Goal: Task Accomplishment & Management: Manage account settings

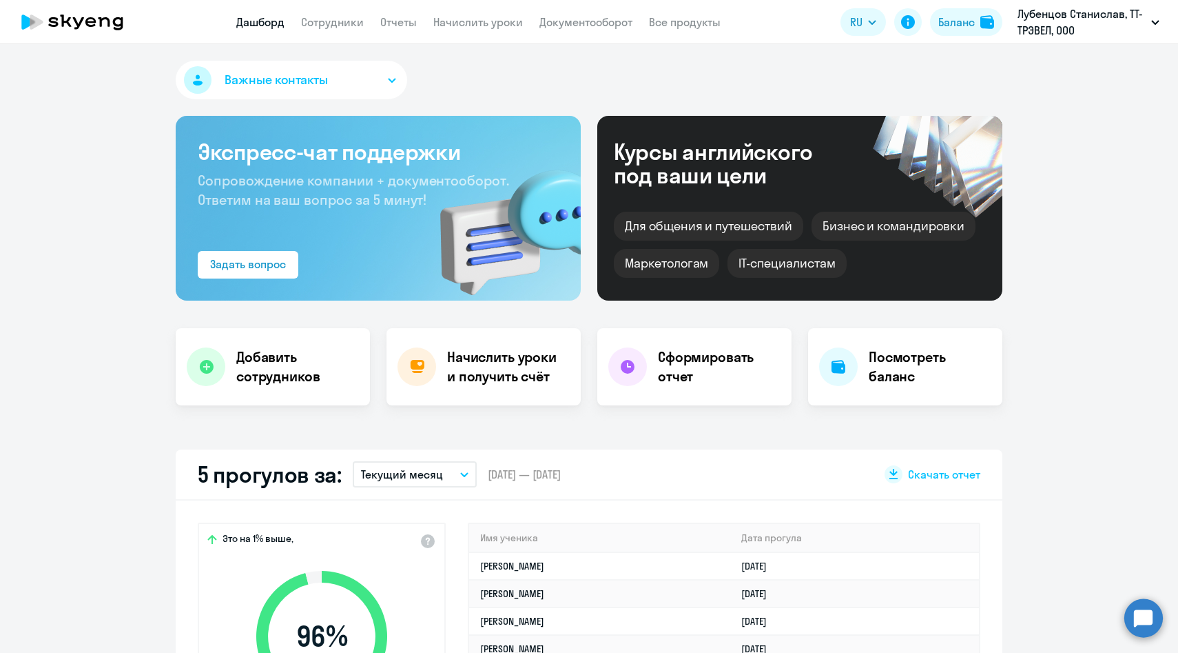
select select "30"
click at [351, 23] on link "Сотрудники" at bounding box center [332, 22] width 63 height 14
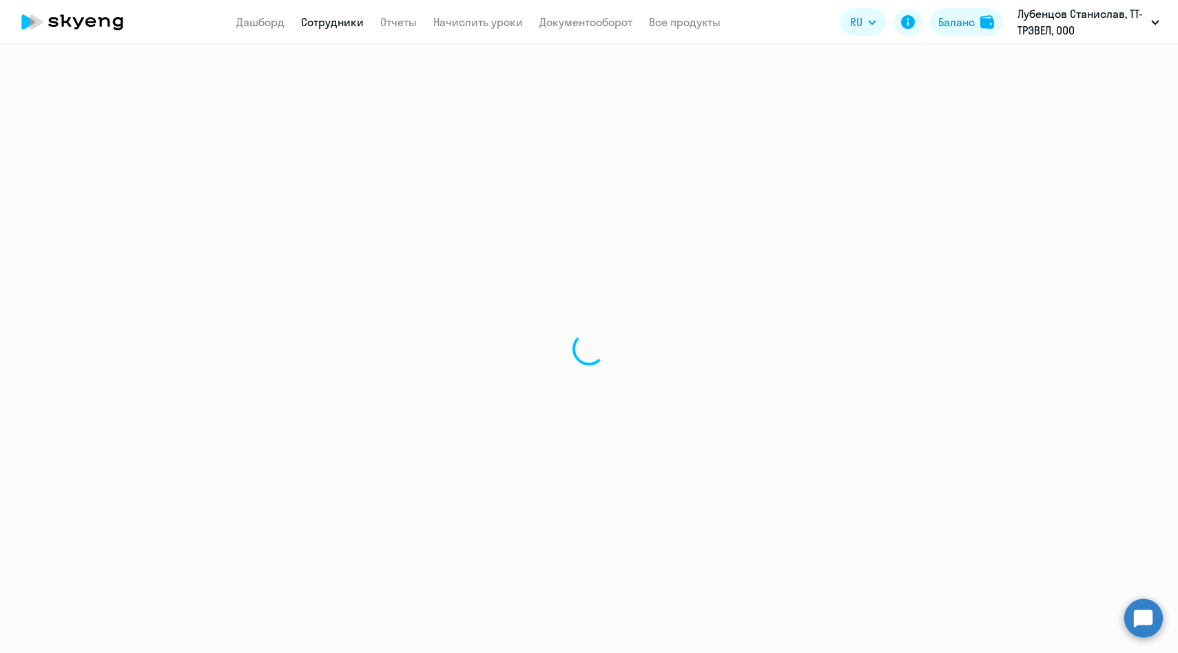
select select "30"
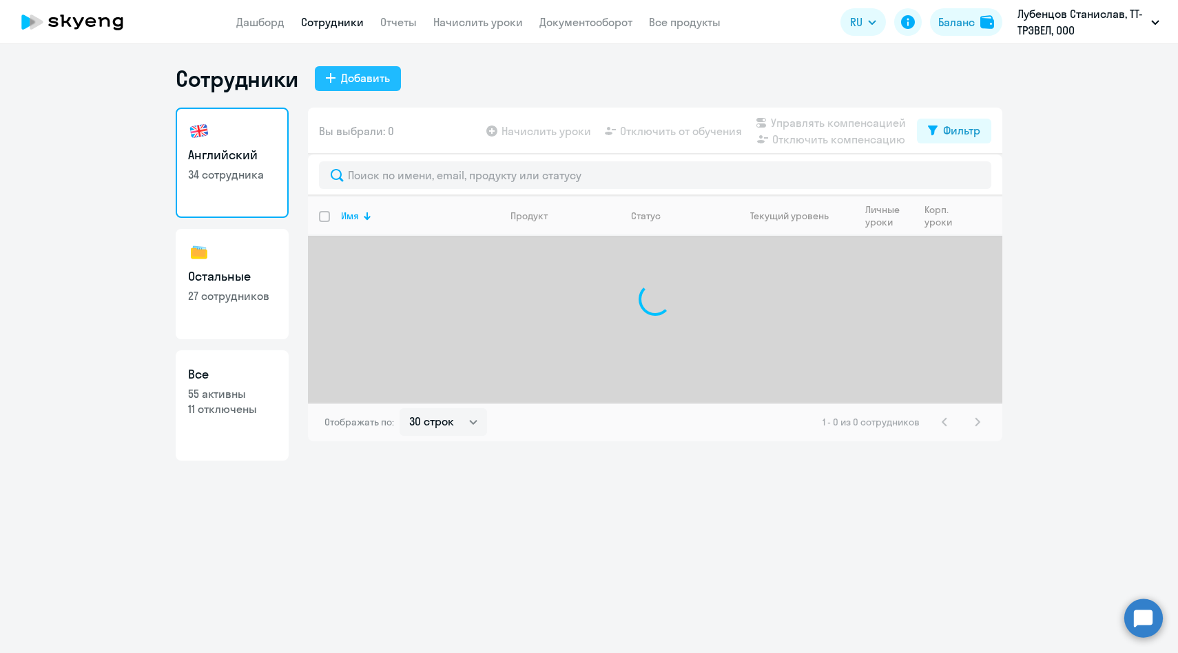
click at [359, 86] on button "Добавить" at bounding box center [358, 78] width 86 height 25
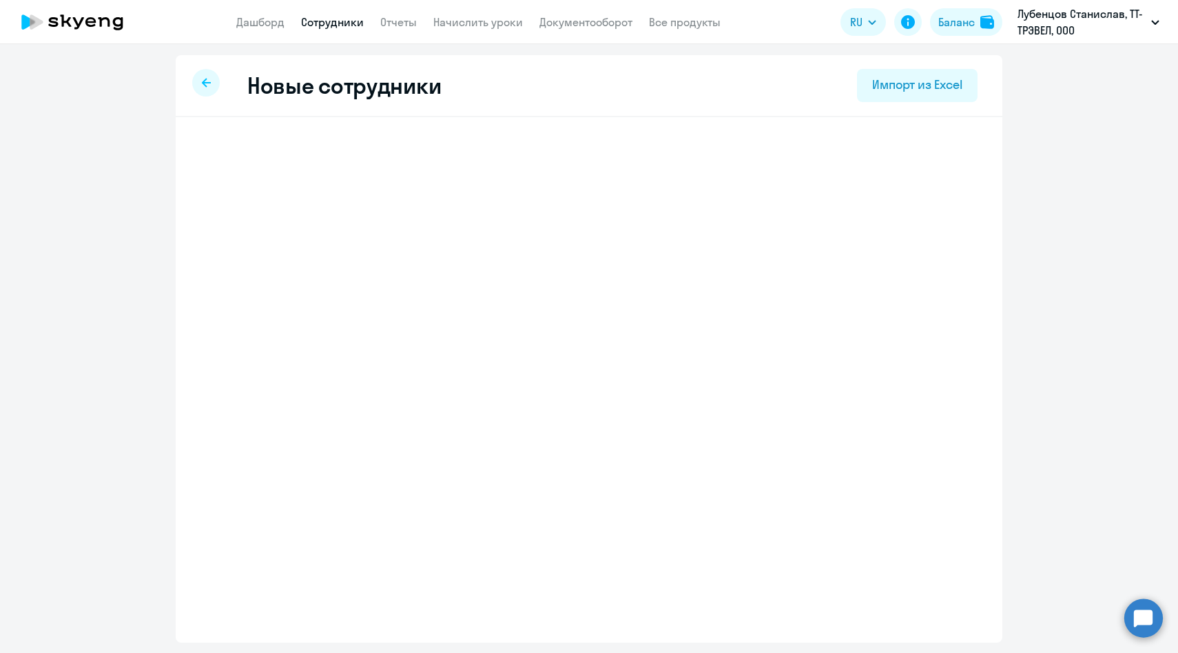
select select "english_adult_not_native_speaker"
select select "3"
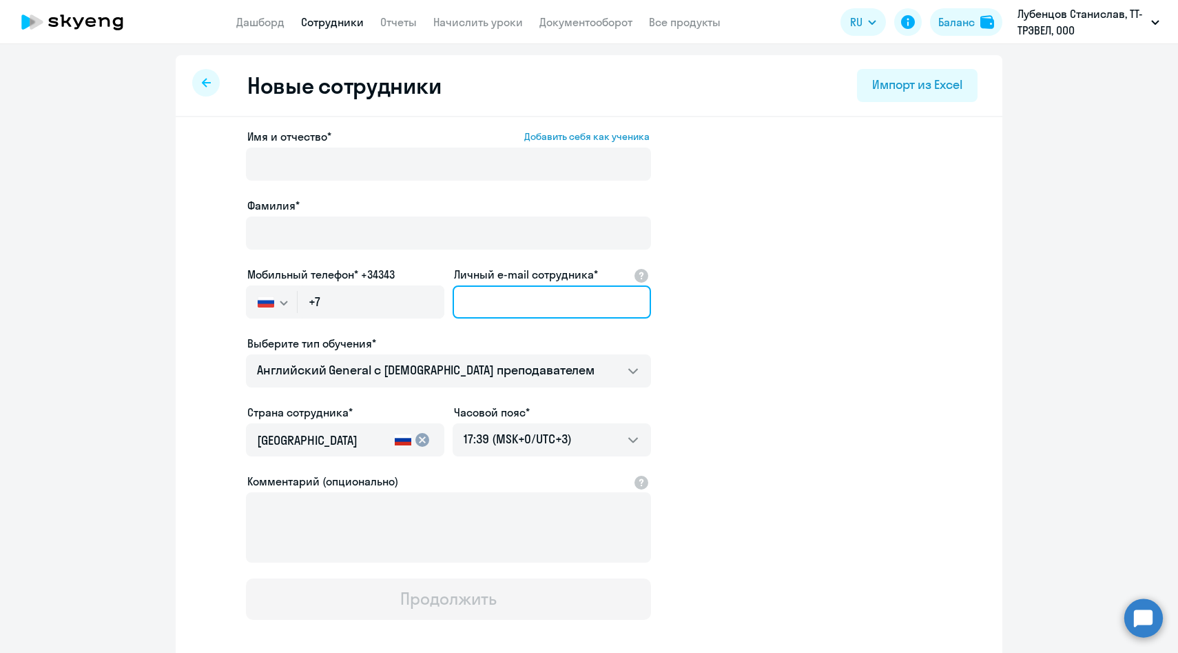
click at [513, 305] on input "Личный e-mail сотрудника*" at bounding box center [552, 301] width 198 height 33
paste input "[EMAIL_ADDRESS][DOMAIN_NAME]"
type input "[EMAIL_ADDRESS][DOMAIN_NAME]"
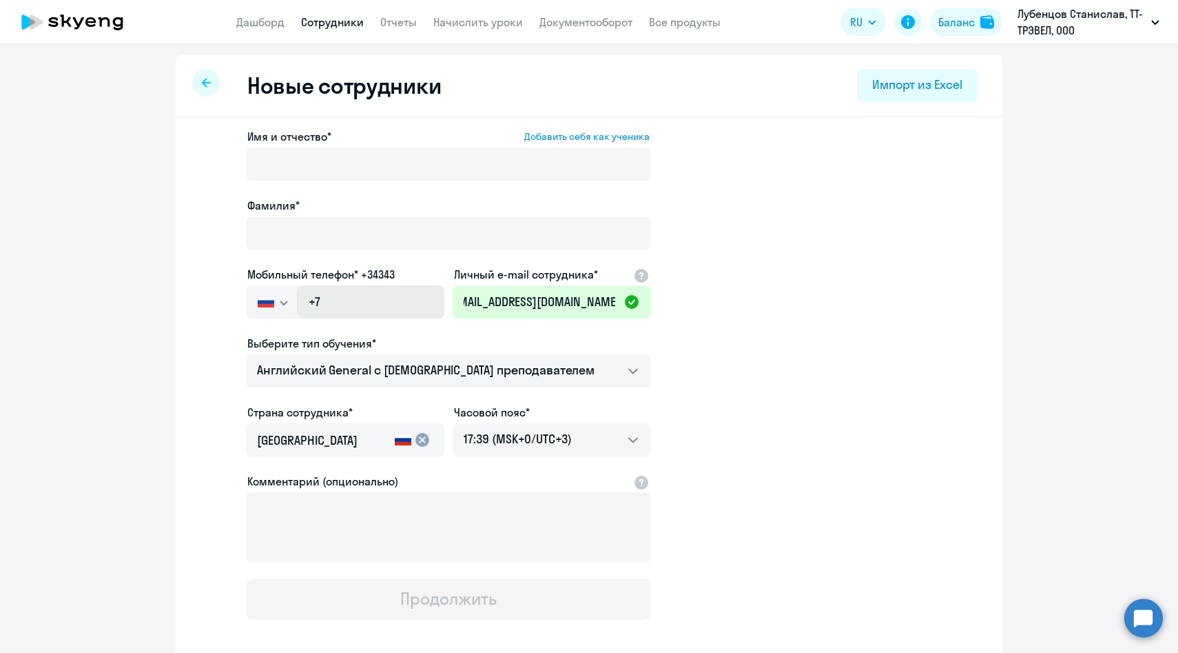
scroll to position [0, 0]
click at [409, 299] on input "+7" at bounding box center [371, 301] width 147 height 33
paste input "[PHONE_NUMBER]"
type input "[PHONE_NUMBER]"
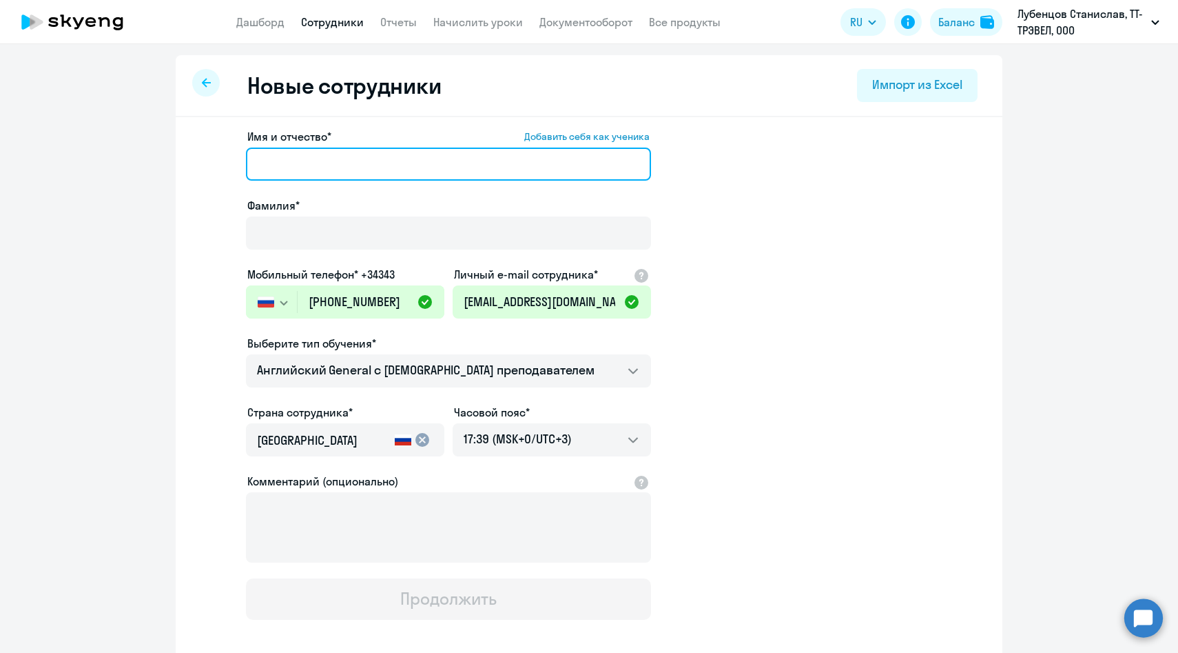
click at [344, 153] on input "Имя и отчество* Добавить себя как ученика" at bounding box center [448, 163] width 405 height 33
paste input "[PERSON_NAME]"
drag, startPoint x: 332, startPoint y: 163, endPoint x: 116, endPoint y: 154, distance: 216.5
click at [118, 154] on ng-component "Новые сотрудники Импорт из Excel Имя и отчество* Добавить себя как ученика [PER…" at bounding box center [589, 389] width 1178 height 668
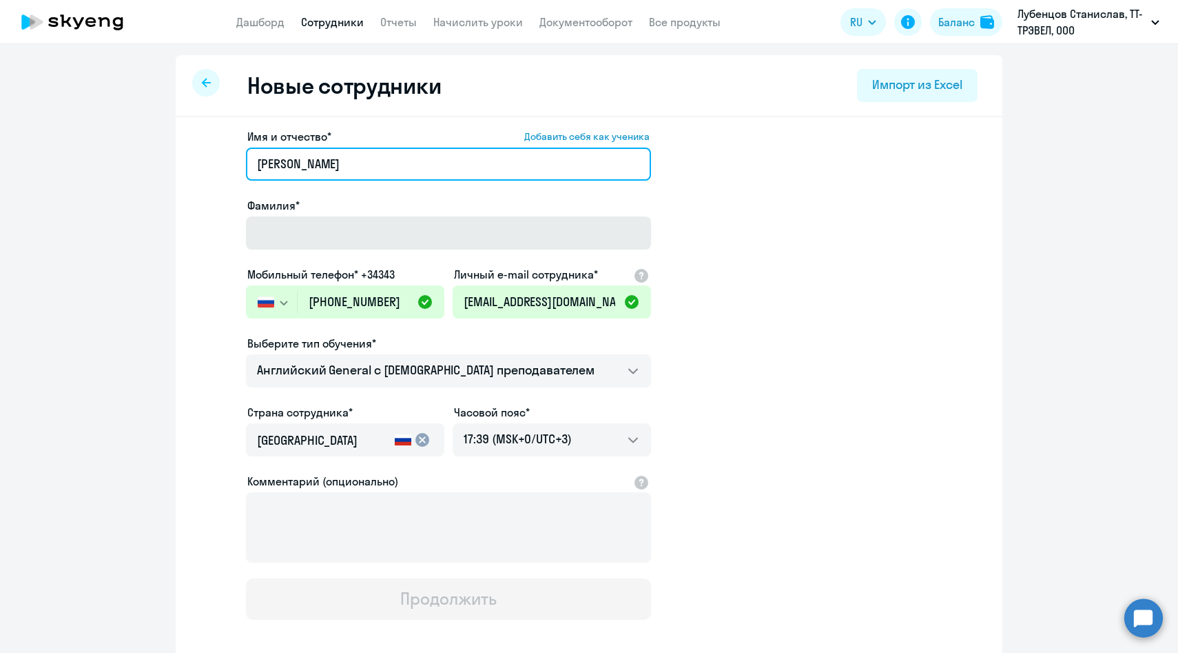
type input "[PERSON_NAME]"
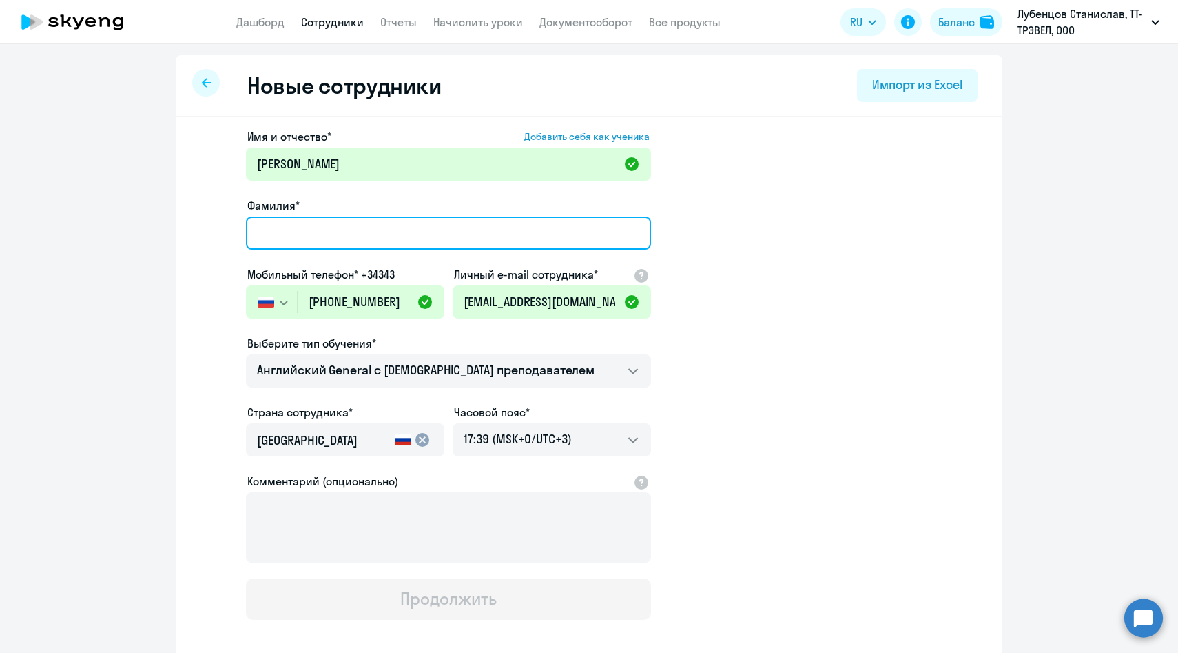
click at [274, 221] on input "Фамилия*" at bounding box center [448, 232] width 405 height 33
paste input "[PERSON_NAME]"
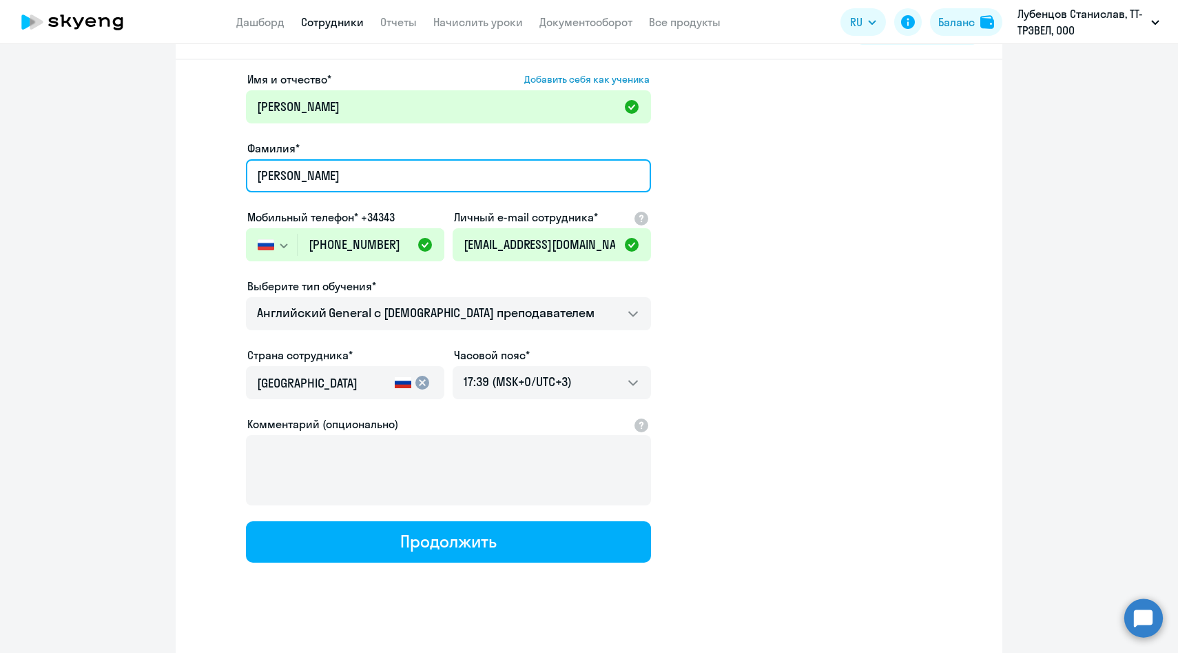
scroll to position [70, 0]
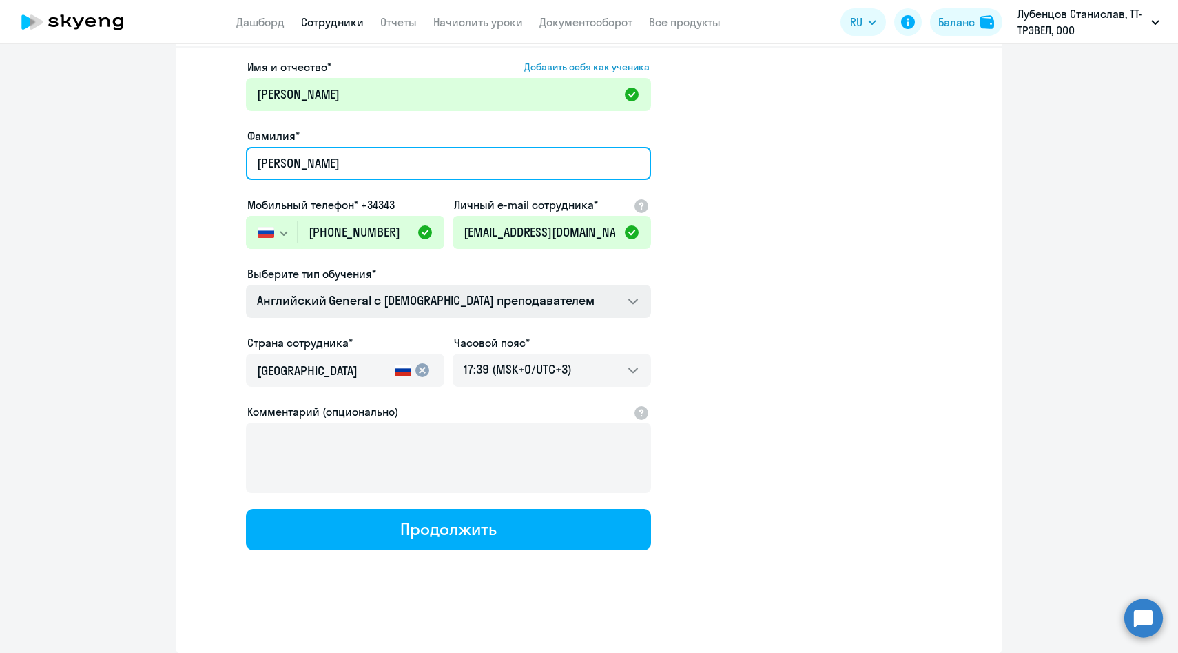
type input "[PERSON_NAME]"
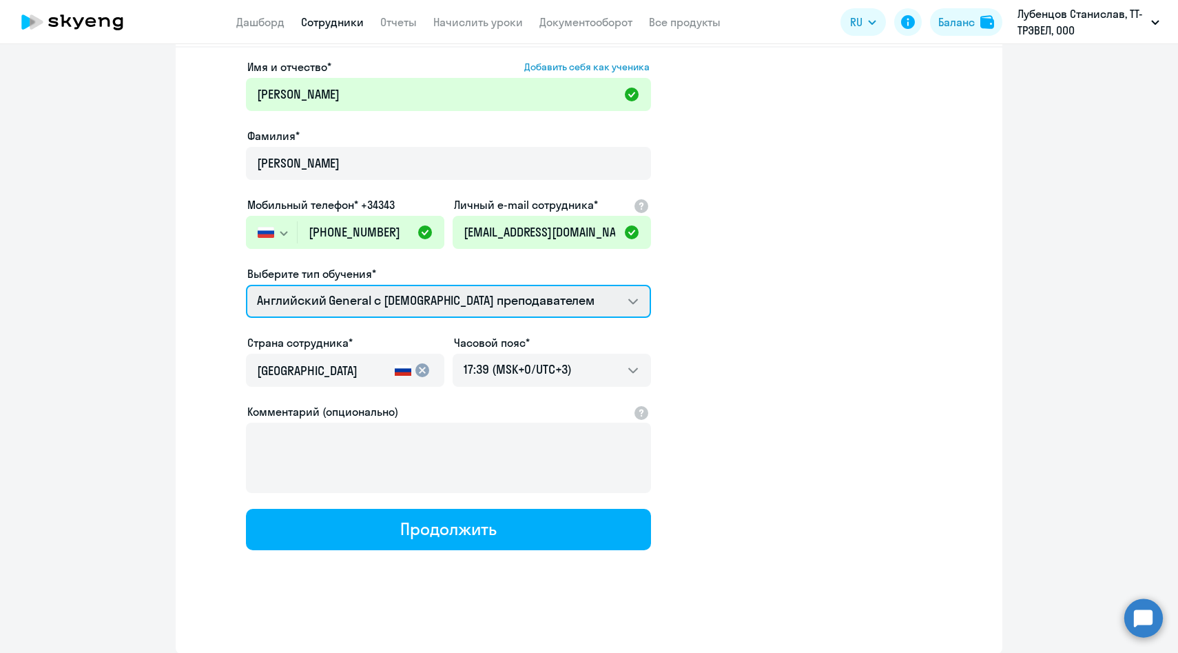
click at [345, 295] on select "Screening Test Talks 15 минутные разговоры на английском COMMON.SERVICE_TITLE.L…" at bounding box center [448, 301] width 405 height 33
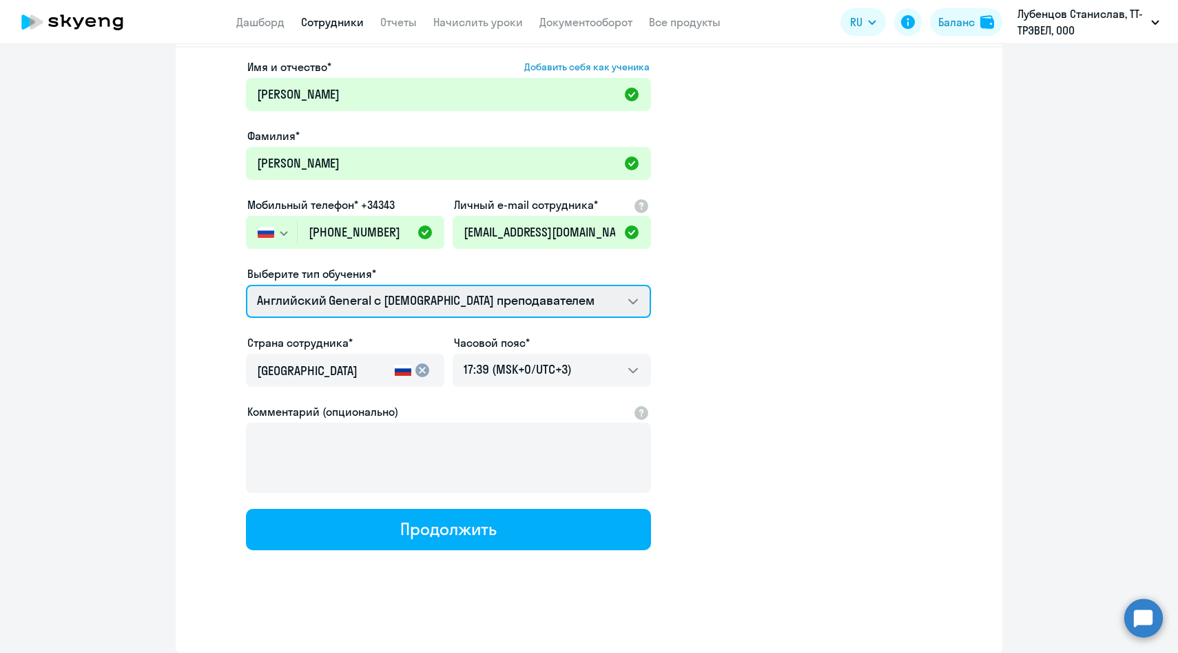
select select "english_adult_not_native_speaker_premium"
click at [246, 285] on select "Screening Test Talks 15 минутные разговоры на английском COMMON.SERVICE_TITLE.L…" at bounding box center [448, 301] width 405 height 33
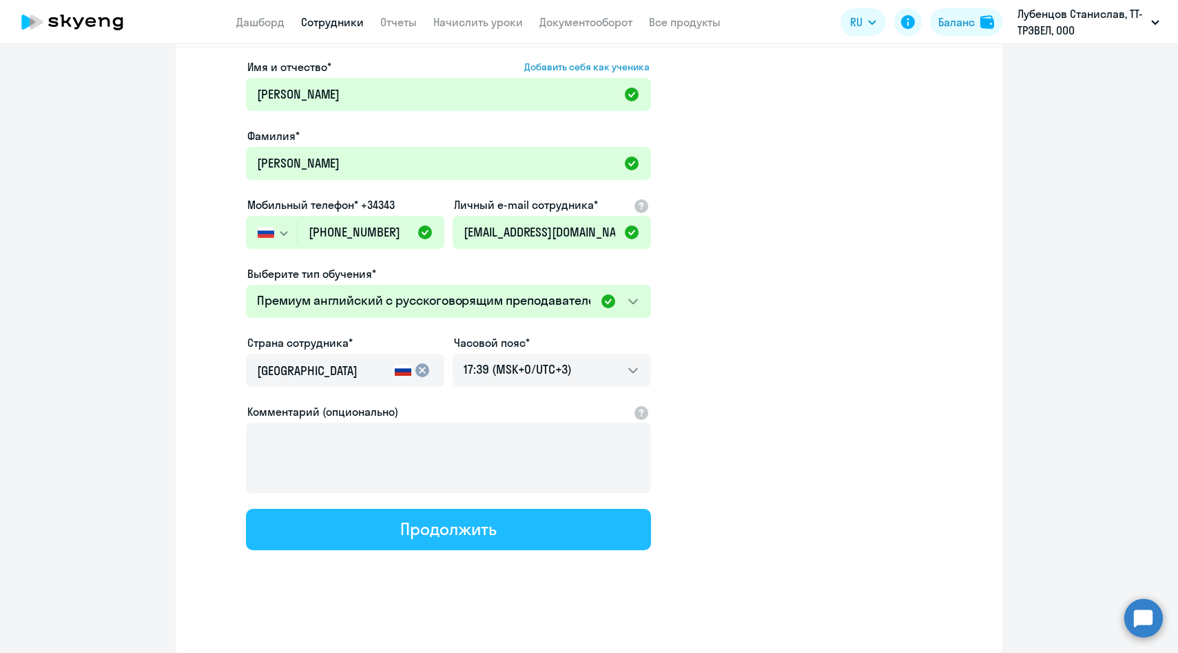
click at [409, 528] on div "Продолжить" at bounding box center [448, 528] width 96 height 22
select select "english_adult_not_native_speaker_premium"
select select "3"
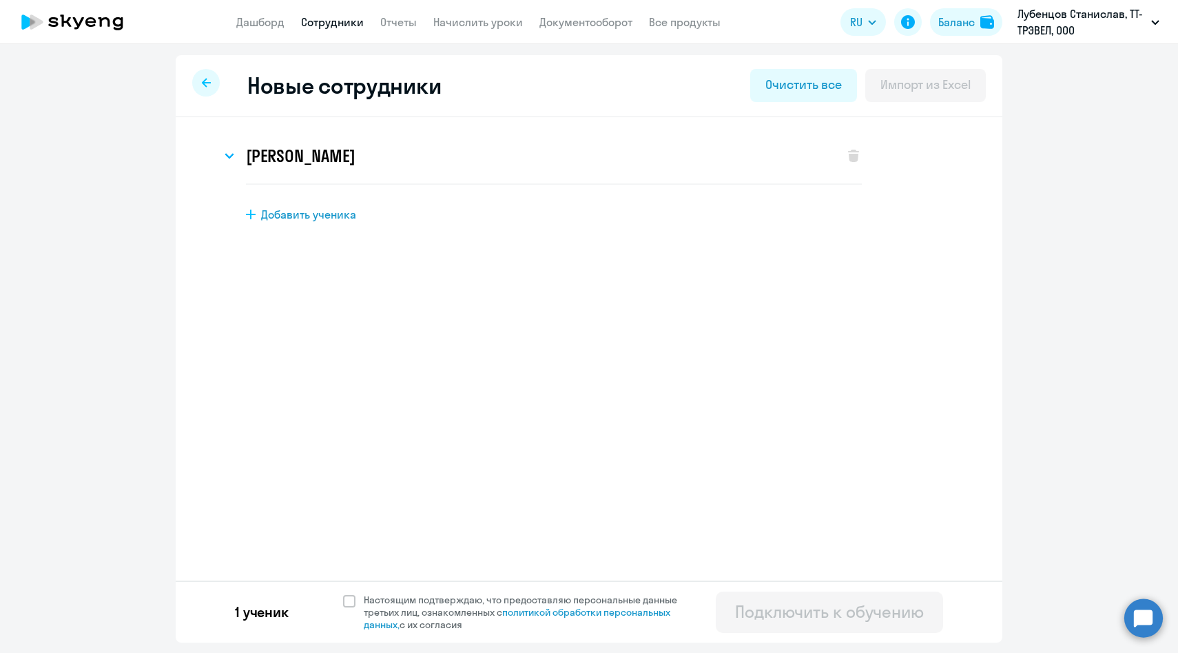
scroll to position [0, 0]
click at [376, 599] on span "Настоящим подтверждаю, что предоставляю персональные данные третьих лиц, ознако…" at bounding box center [529, 611] width 330 height 37
click at [343, 593] on input "Настоящим подтверждаю, что предоставляю персональные данные третьих лиц, ознако…" at bounding box center [342, 593] width 1 height 1
checkbox input "true"
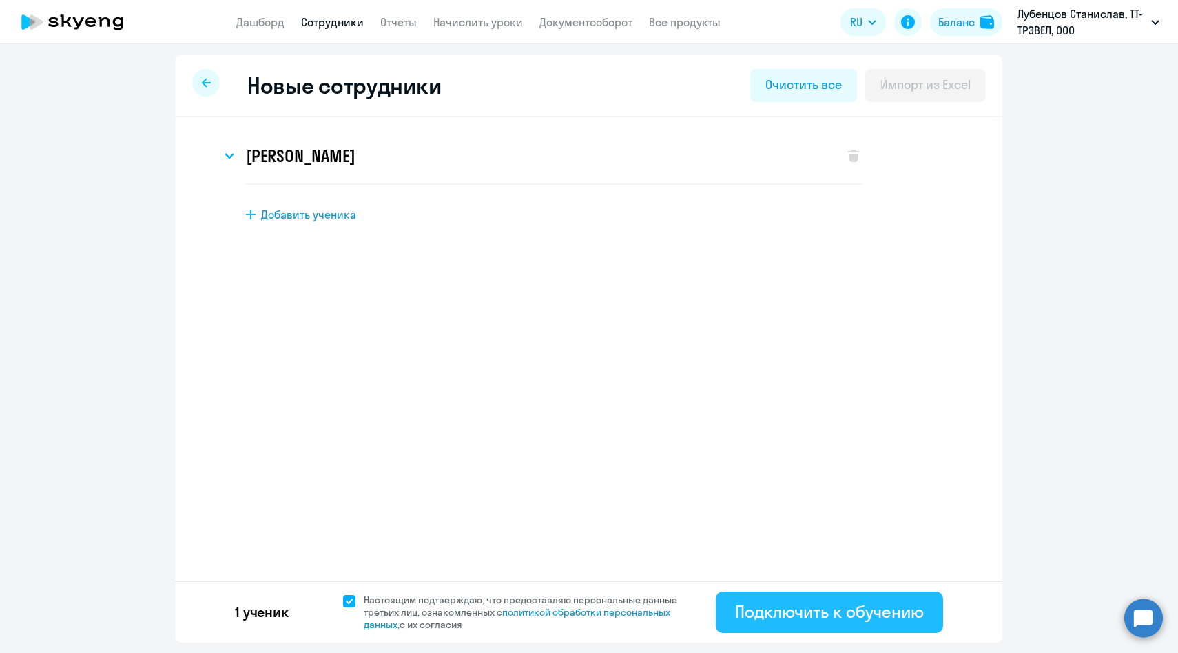
click at [783, 606] on div "Подключить к обучению" at bounding box center [829, 611] width 189 height 22
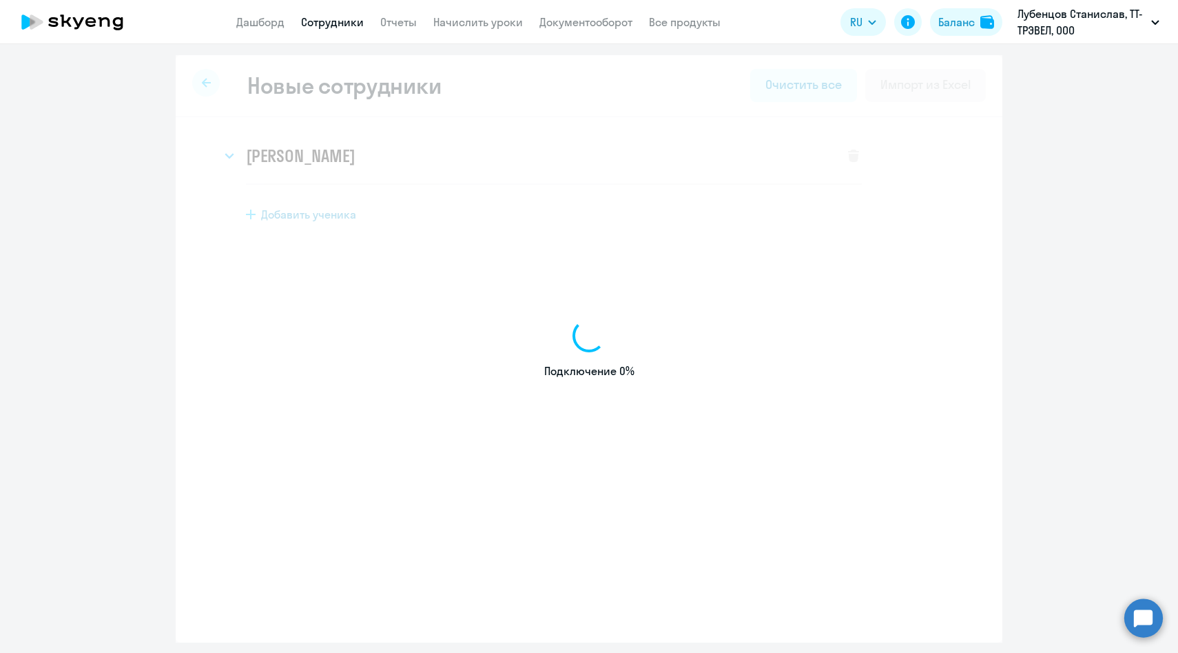
select select "english_adult_not_native_speaker"
select select "3"
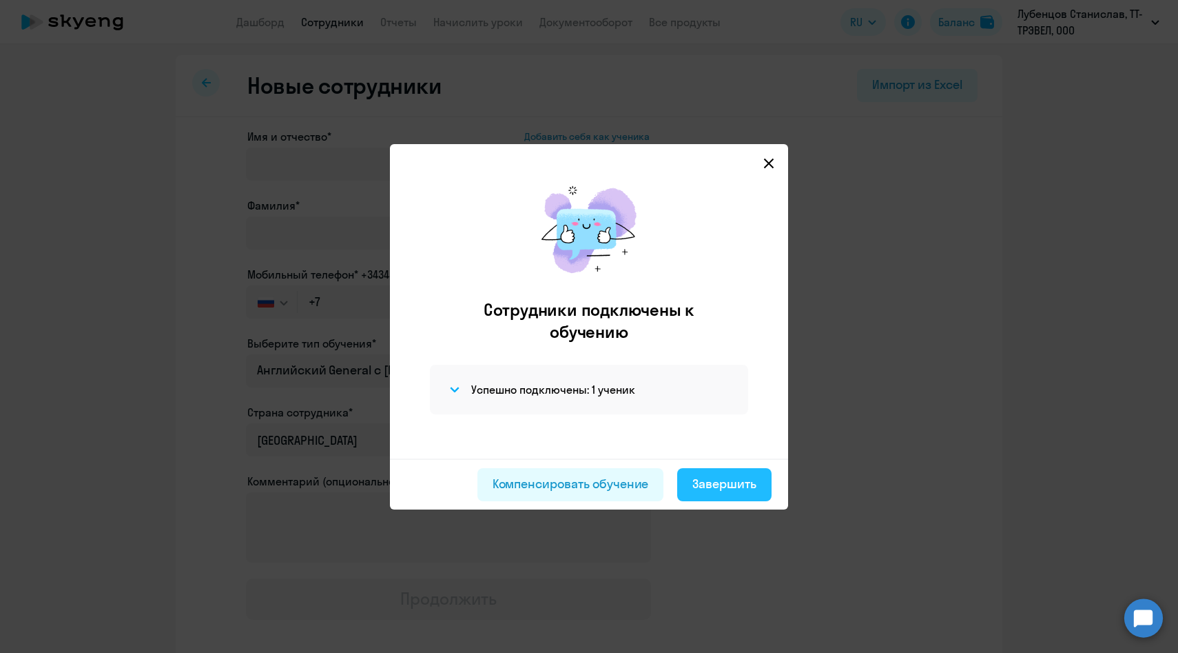
click at [721, 491] on div "Завершить" at bounding box center [724, 484] width 64 height 18
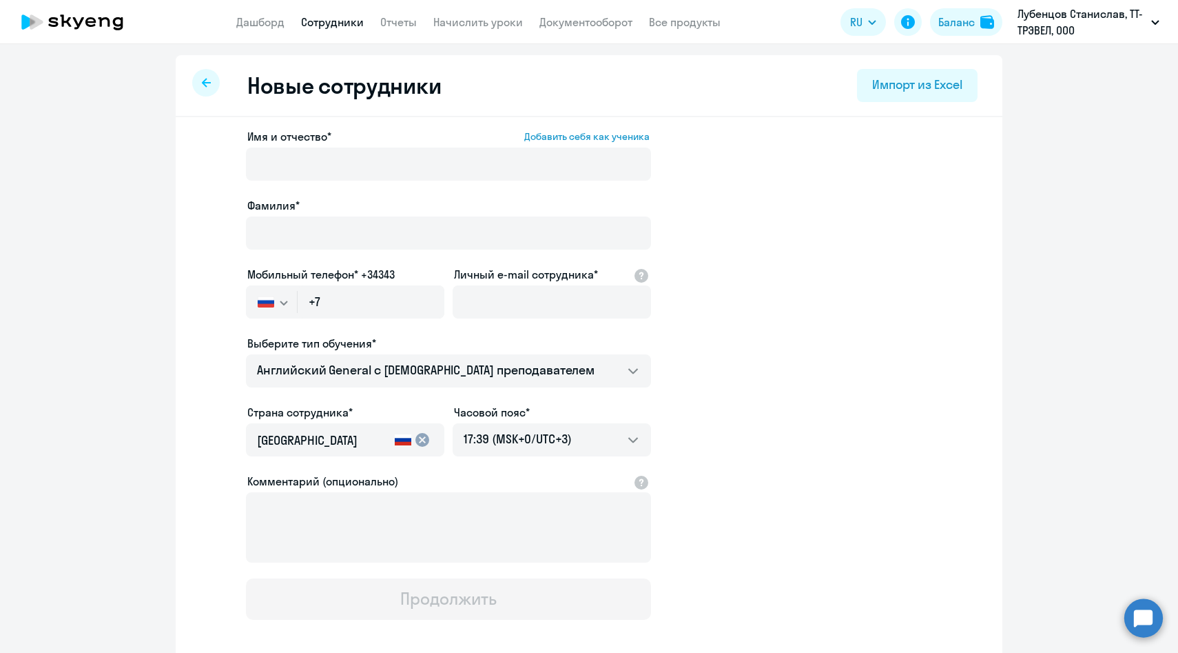
select select "30"
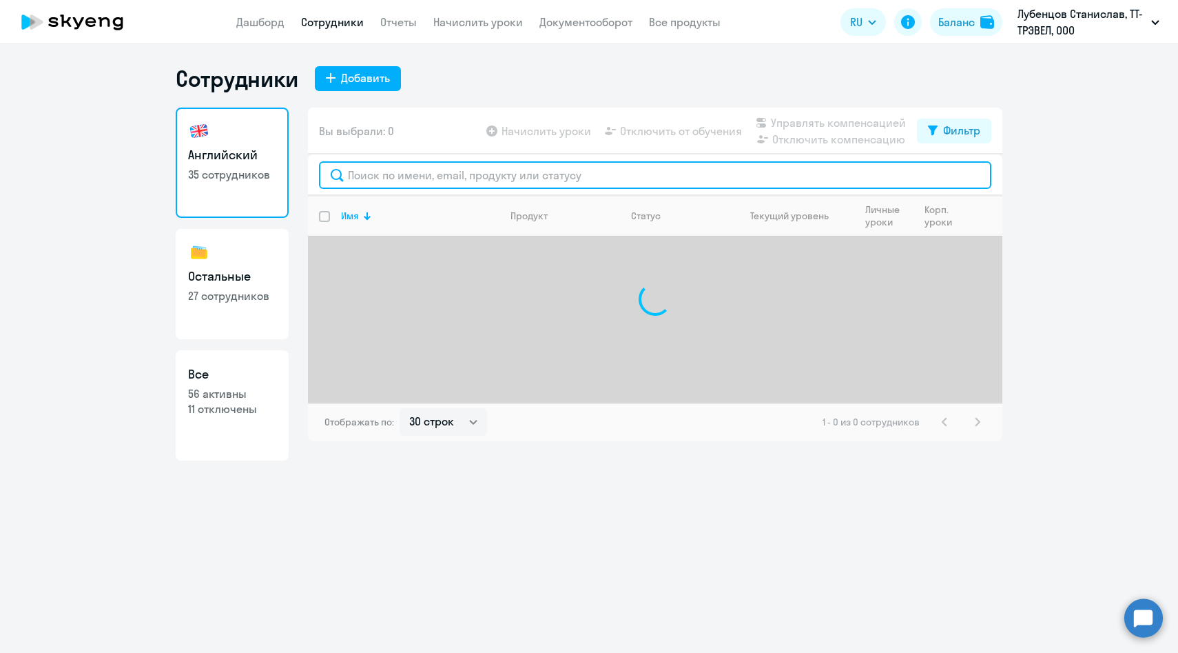
click at [395, 180] on input "text" at bounding box center [655, 175] width 673 height 28
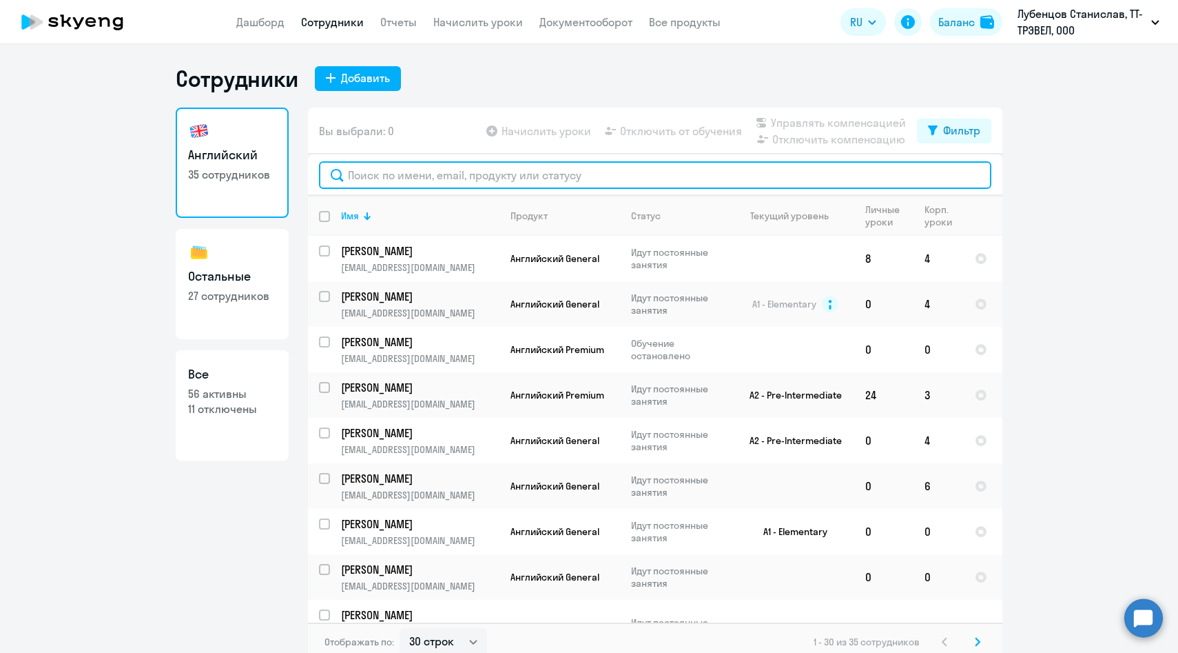
paste input "[PERSON_NAME]"
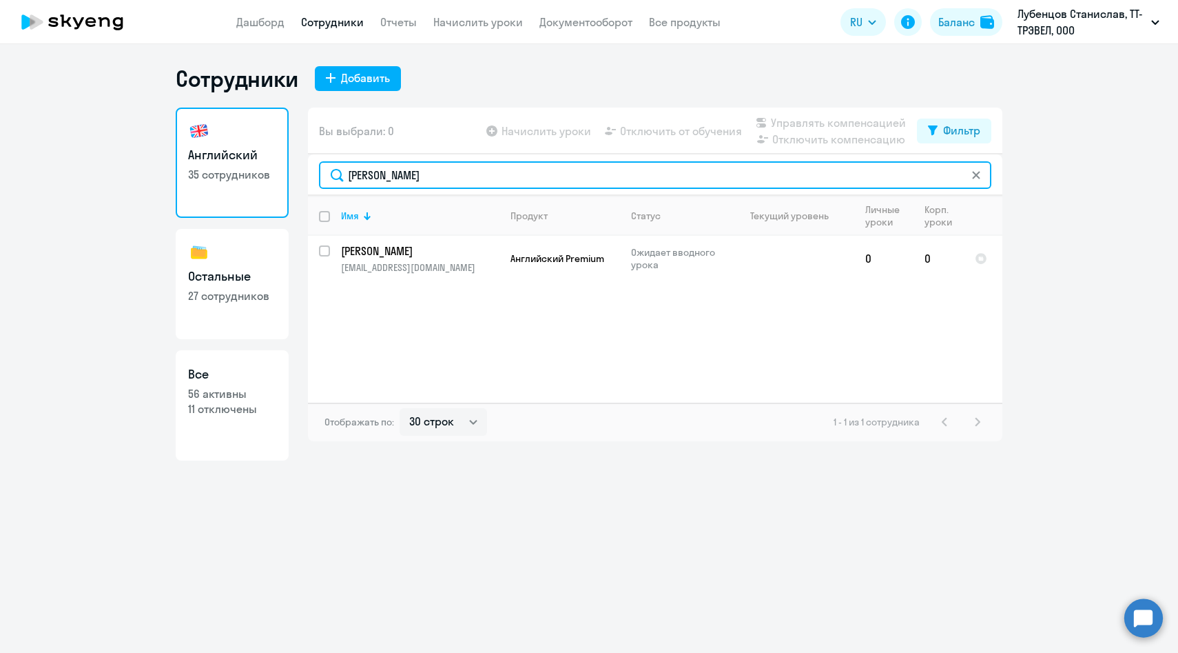
type input "[PERSON_NAME]"
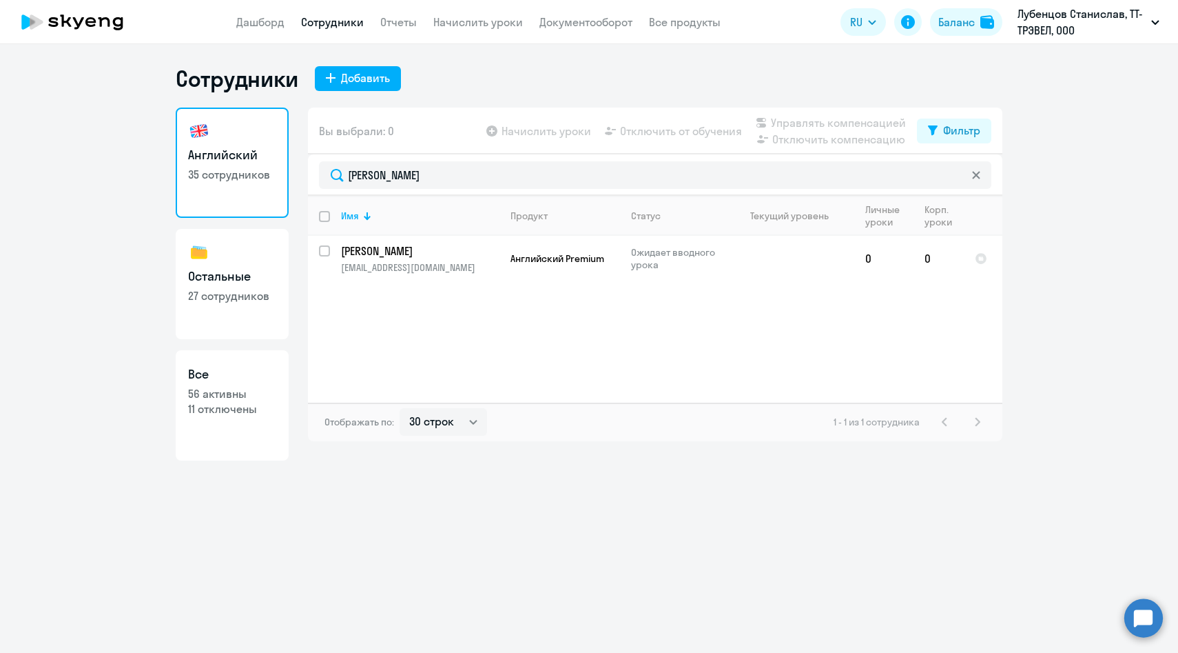
click at [485, 30] on app-menu-item-link "Начислить уроки" at bounding box center [478, 22] width 90 height 17
click at [484, 26] on link "Начислить уроки" at bounding box center [478, 22] width 90 height 14
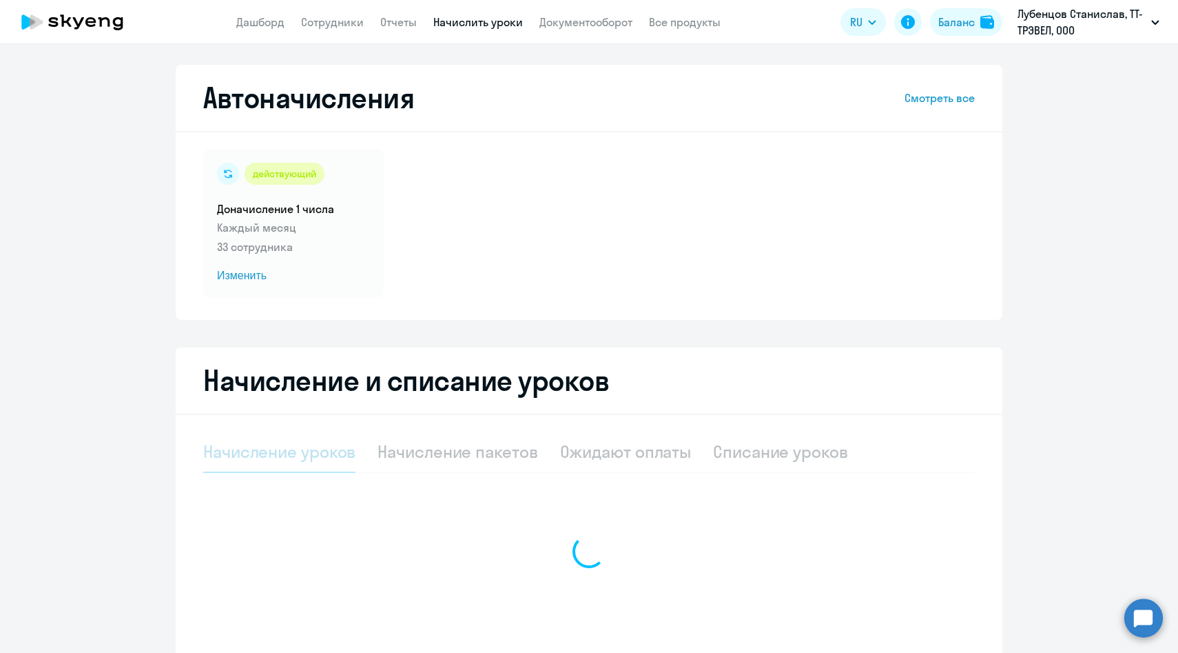
select select "10"
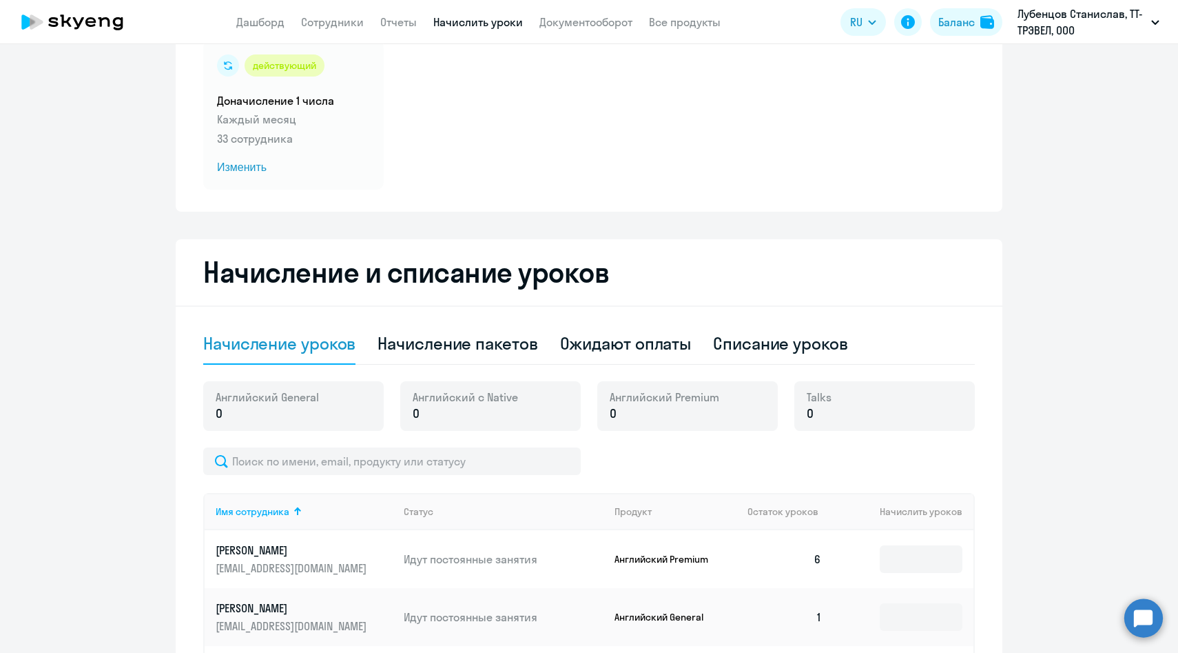
scroll to position [110, 0]
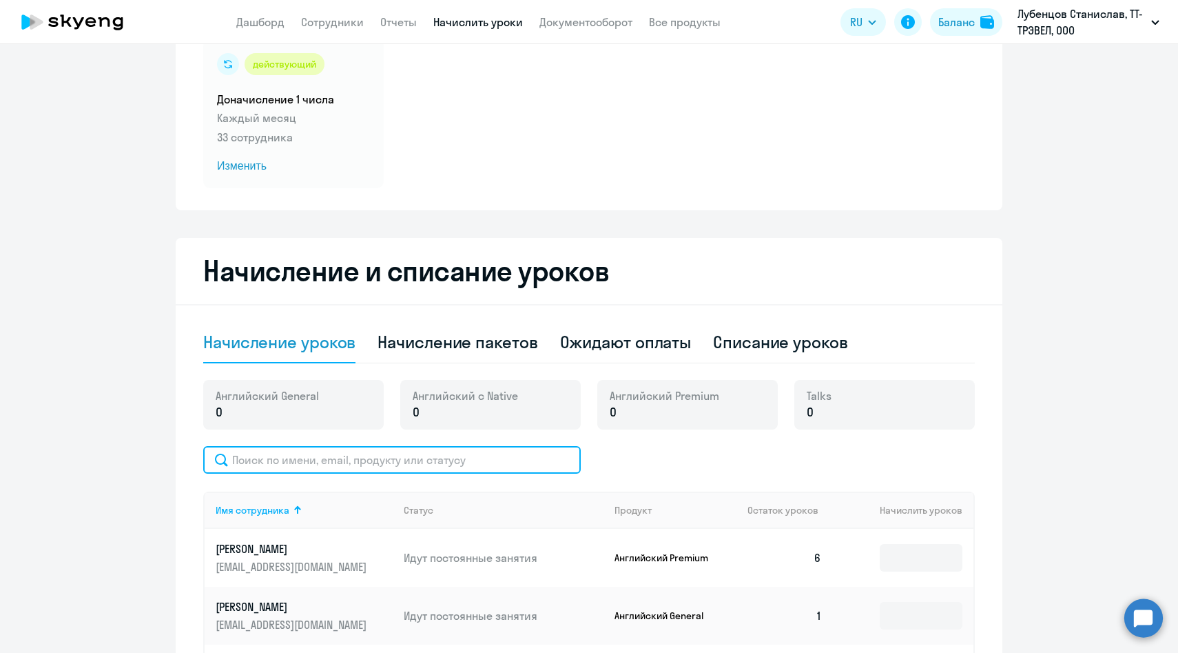
click at [320, 473] on input "text" at bounding box center [392, 460] width 378 height 28
paste input "[PERSON_NAME]"
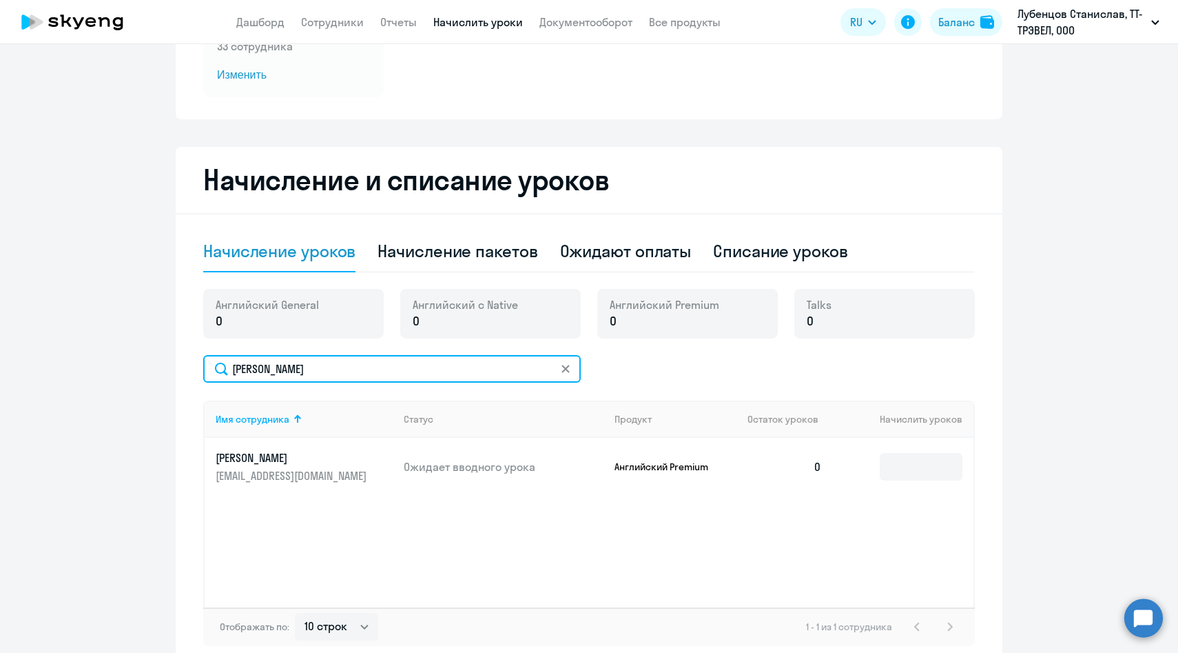
scroll to position [232, 0]
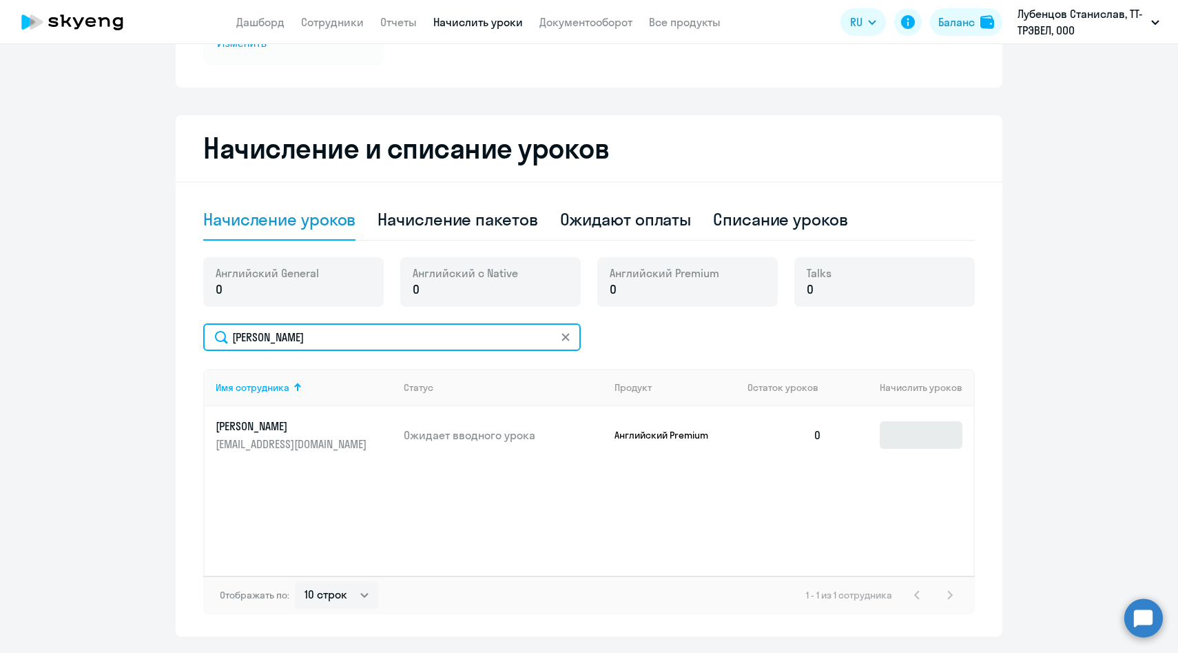
type input "[PERSON_NAME]"
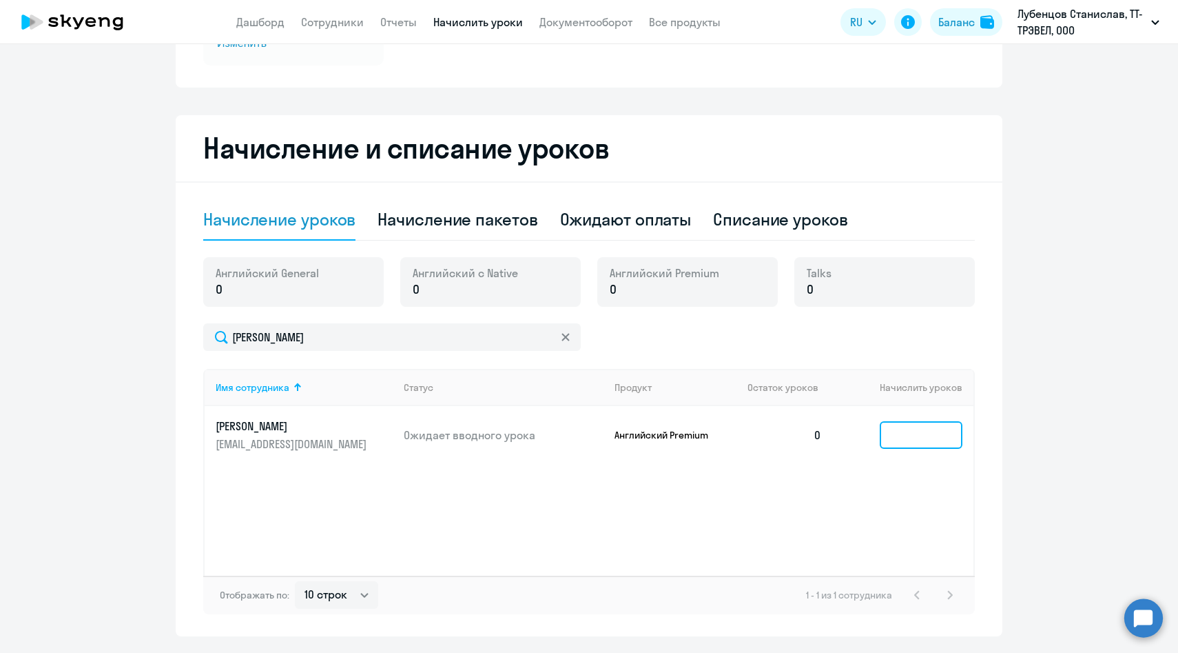
click at [915, 426] on input at bounding box center [921, 435] width 83 height 28
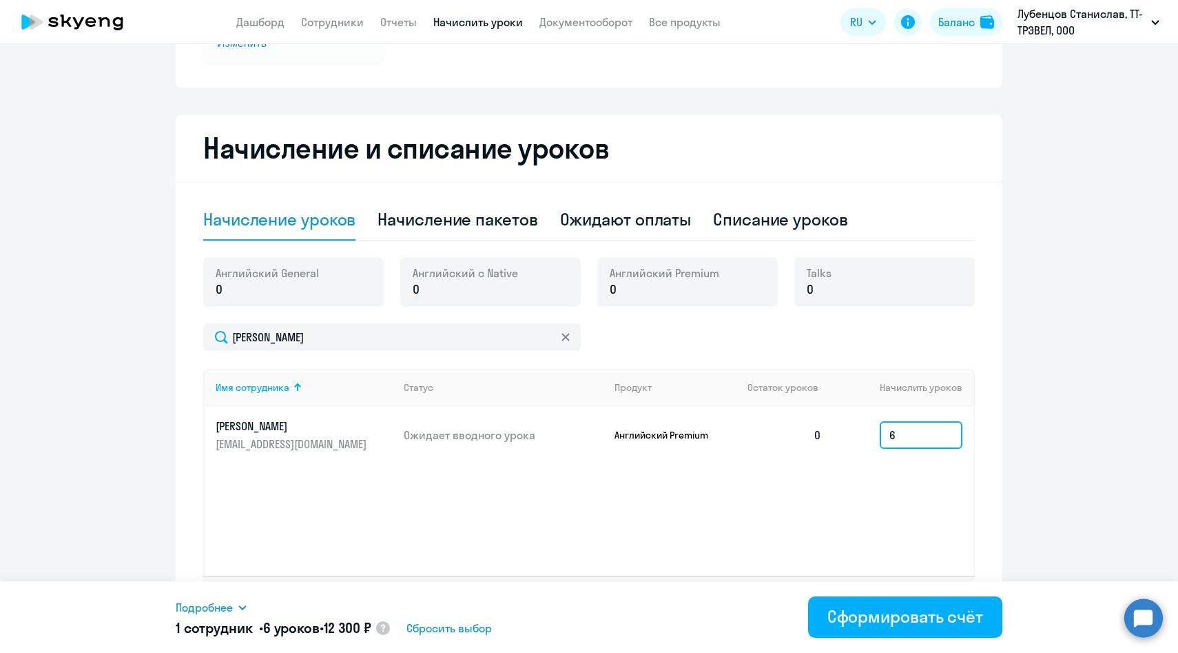
scroll to position [124, 0]
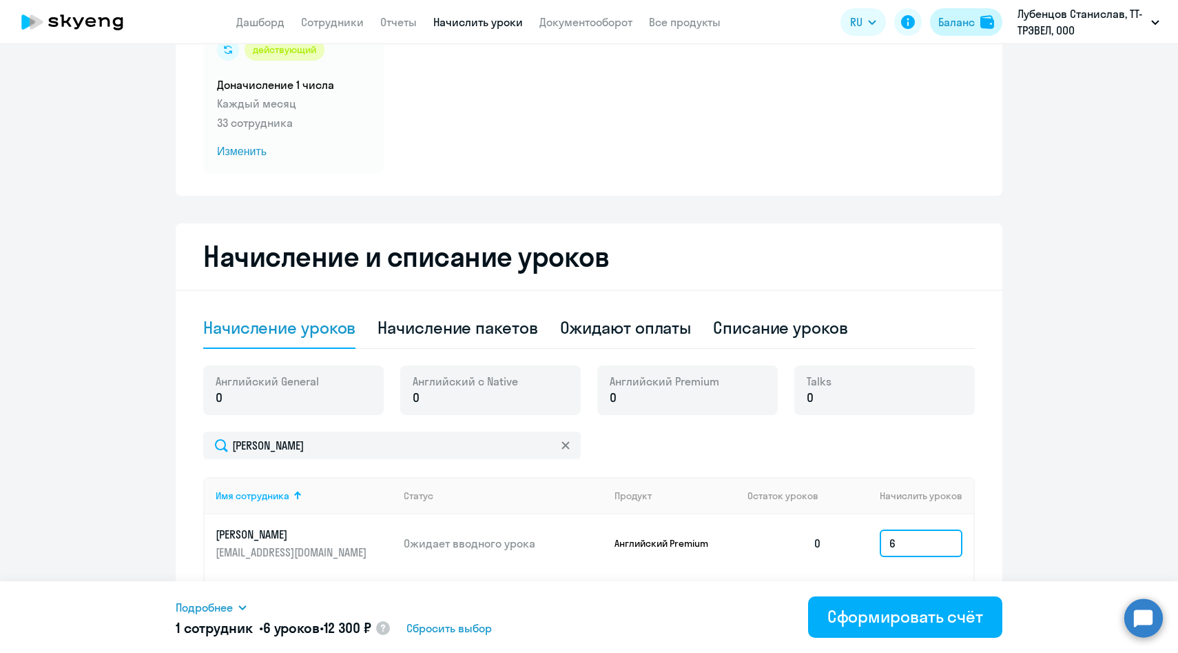
type input "6"
click at [977, 25] on button "Баланс" at bounding box center [966, 22] width 72 height 28
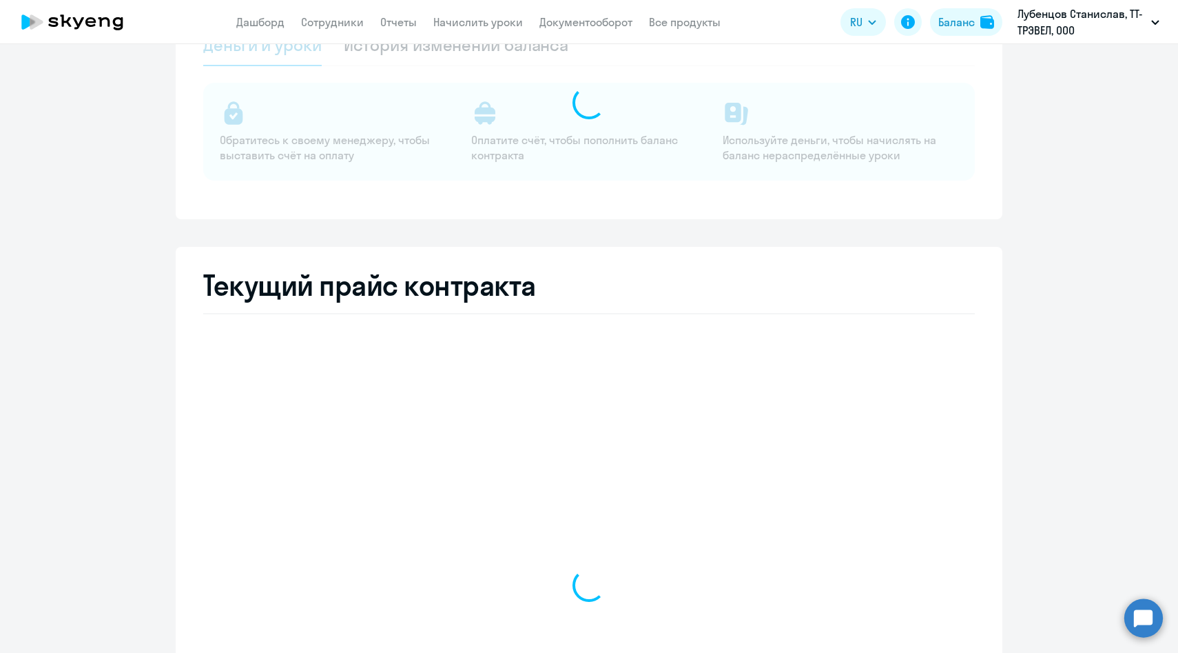
select select "english_adult_not_native_speaker"
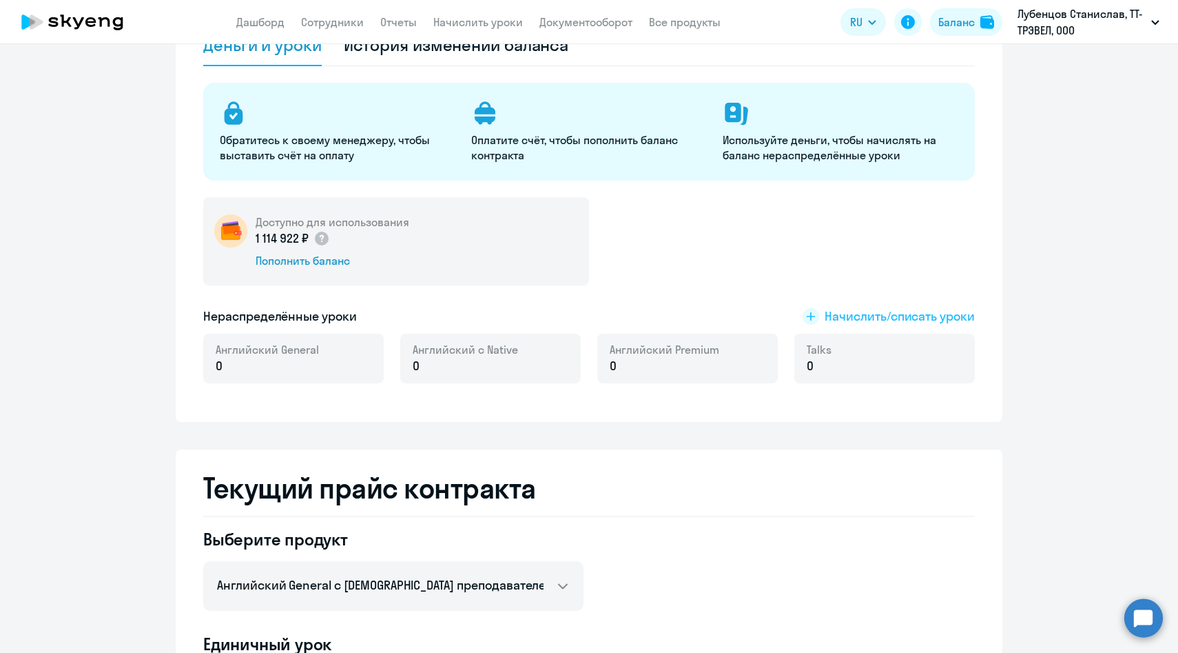
click at [848, 314] on span "Начислить/списать уроки" at bounding box center [900, 316] width 150 height 18
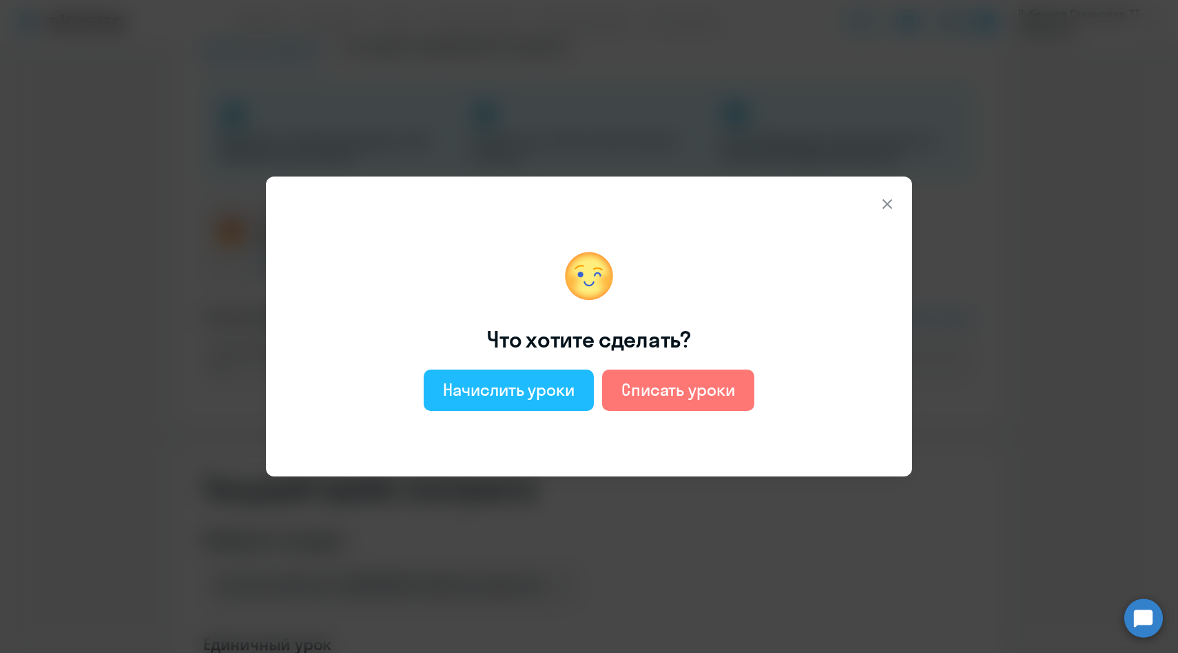
click at [510, 389] on div "Начислить уроки" at bounding box center [509, 389] width 132 height 22
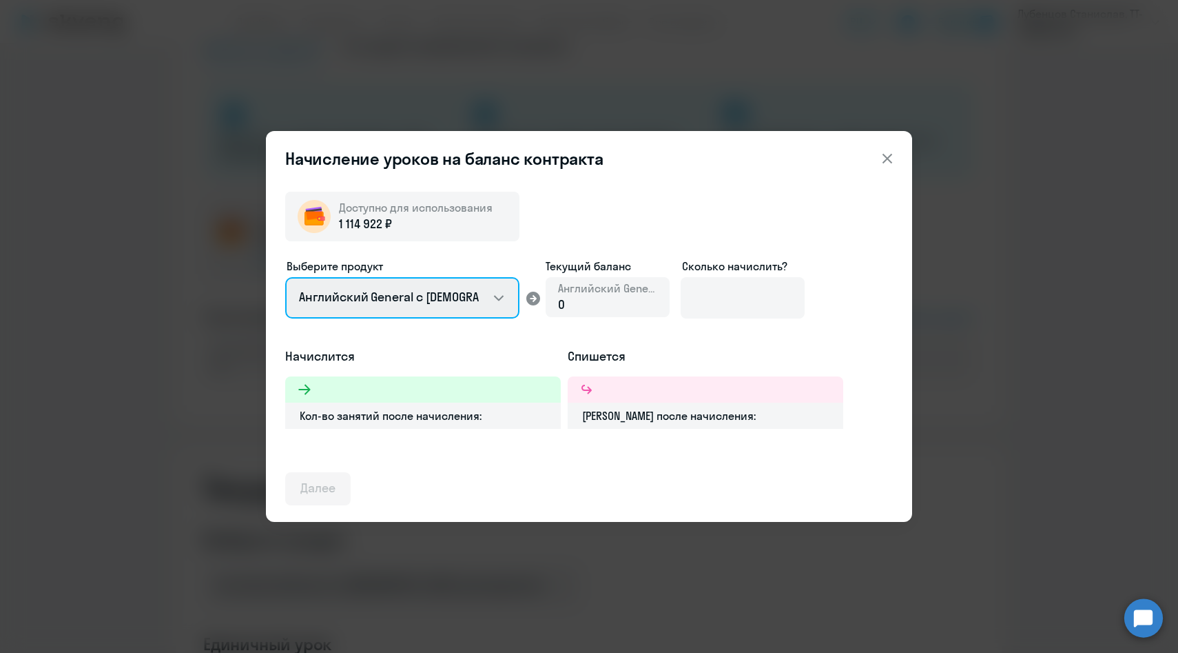
click at [492, 287] on select "Английский General с [DEMOGRAPHIC_DATA] преподавателем Английский General с [DE…" at bounding box center [402, 297] width 234 height 41
select select "english_adult_not_native_speaker_premium"
click at [285, 277] on select "Английский General с [DEMOGRAPHIC_DATA] преподавателем Английский General с [DE…" at bounding box center [402, 297] width 234 height 41
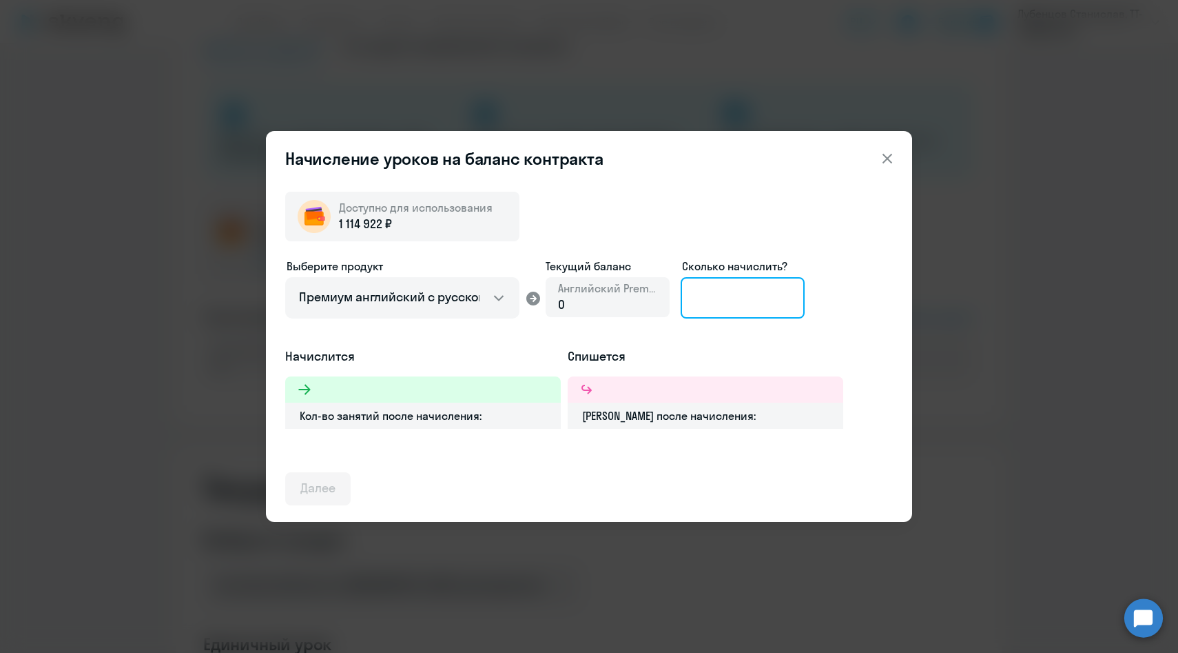
click at [738, 289] on input at bounding box center [743, 297] width 124 height 41
type input "6"
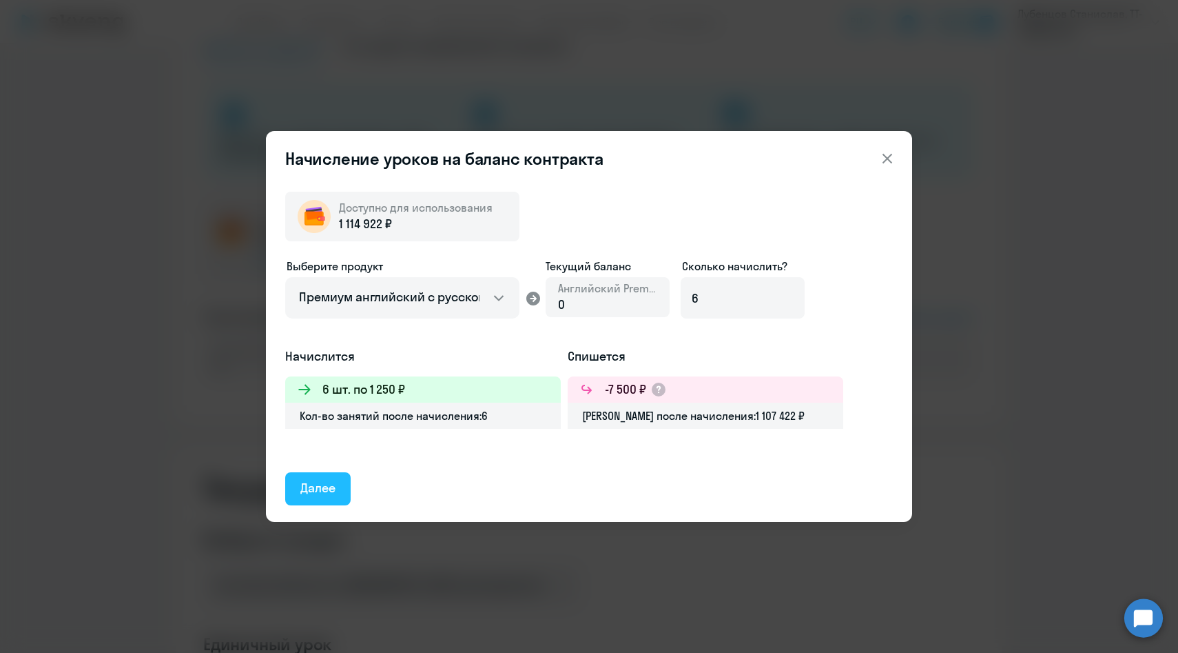
click at [321, 488] on div "Далее" at bounding box center [317, 488] width 35 height 18
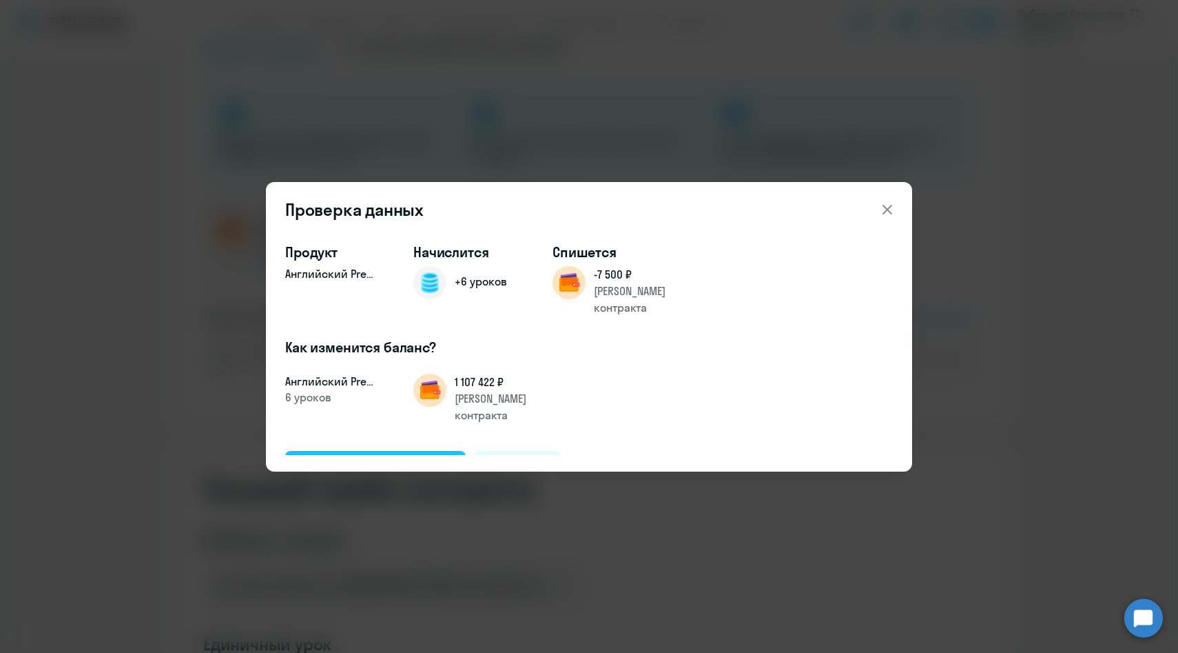
click at [386, 458] on div "Подтвердить и начислить" at bounding box center [375, 467] width 150 height 18
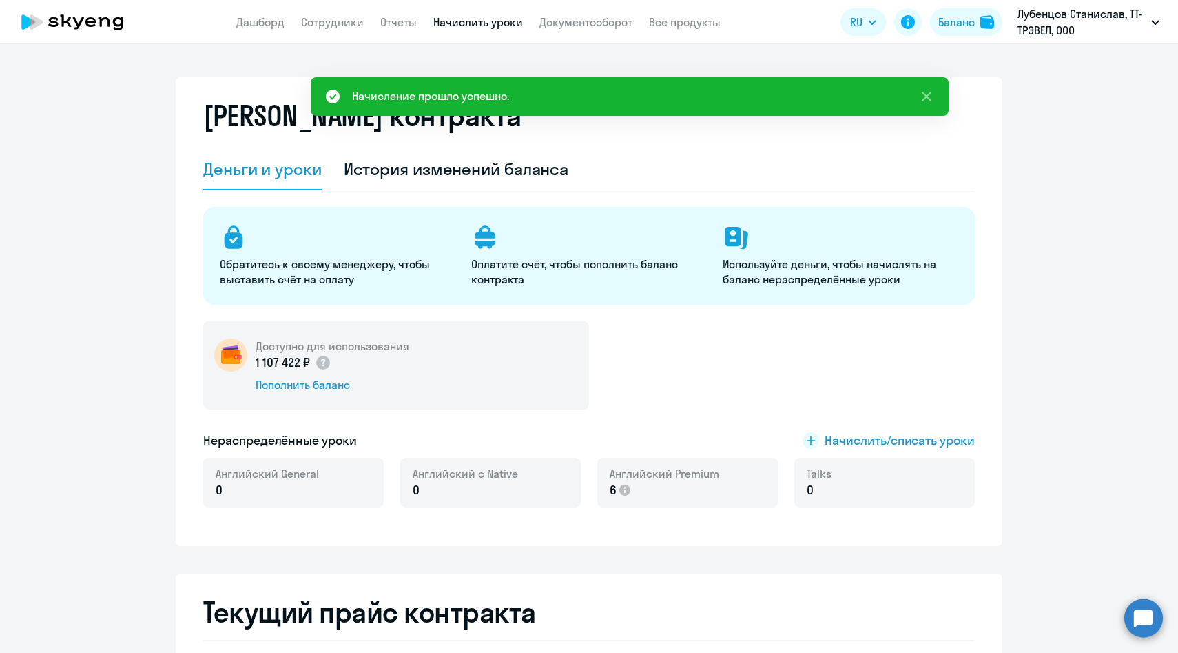
click at [462, 22] on link "Начислить уроки" at bounding box center [478, 22] width 90 height 14
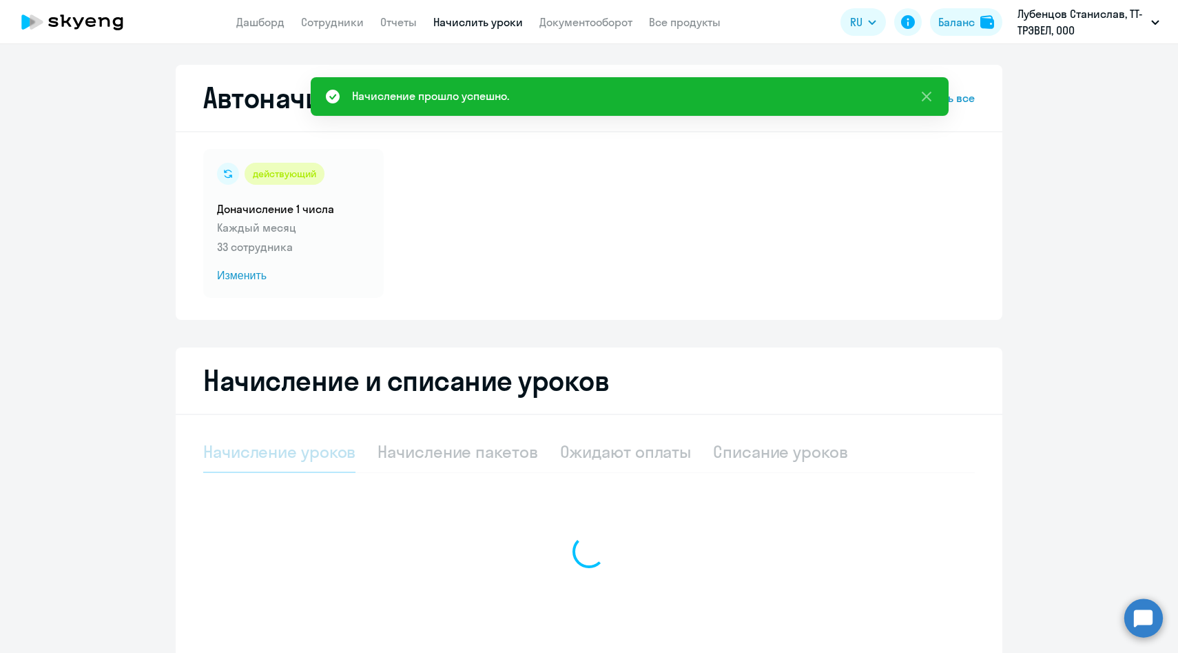
select select "10"
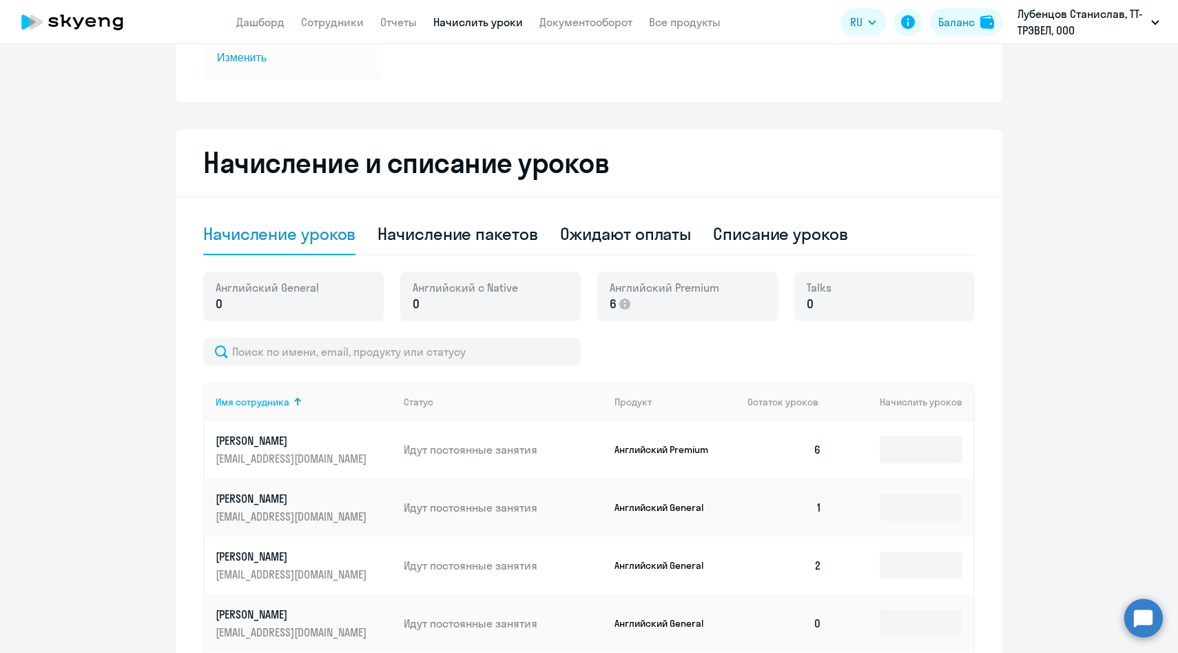
scroll to position [271, 0]
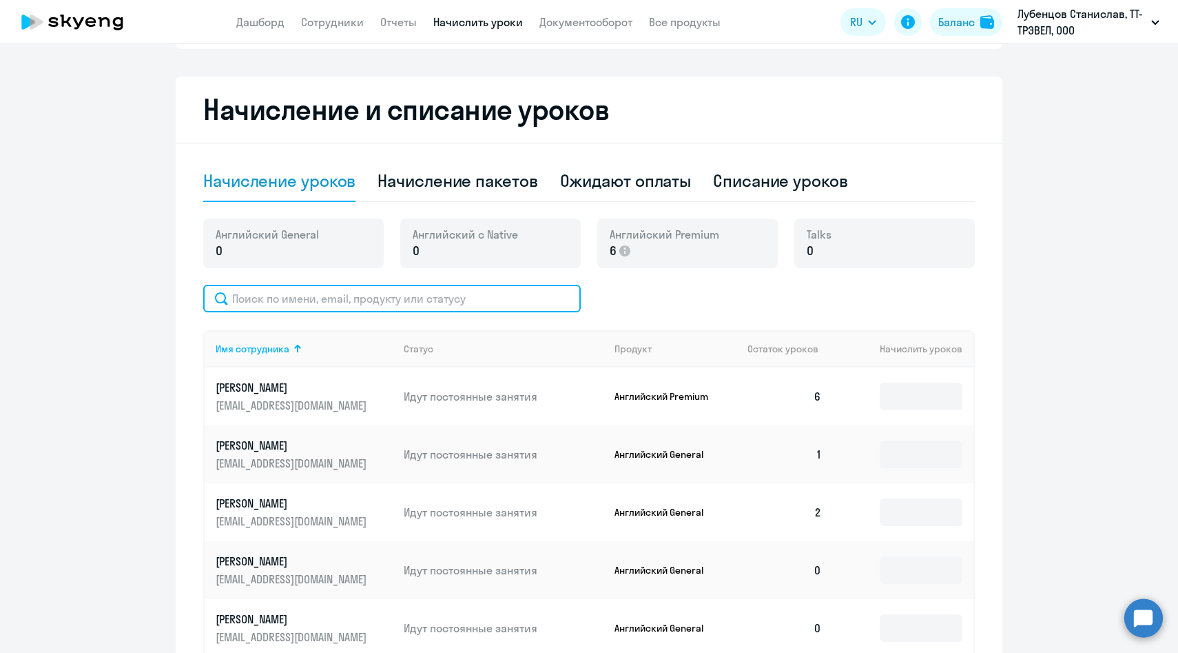
click at [450, 297] on input "text" at bounding box center [392, 299] width 378 height 28
paste input "[PERSON_NAME]"
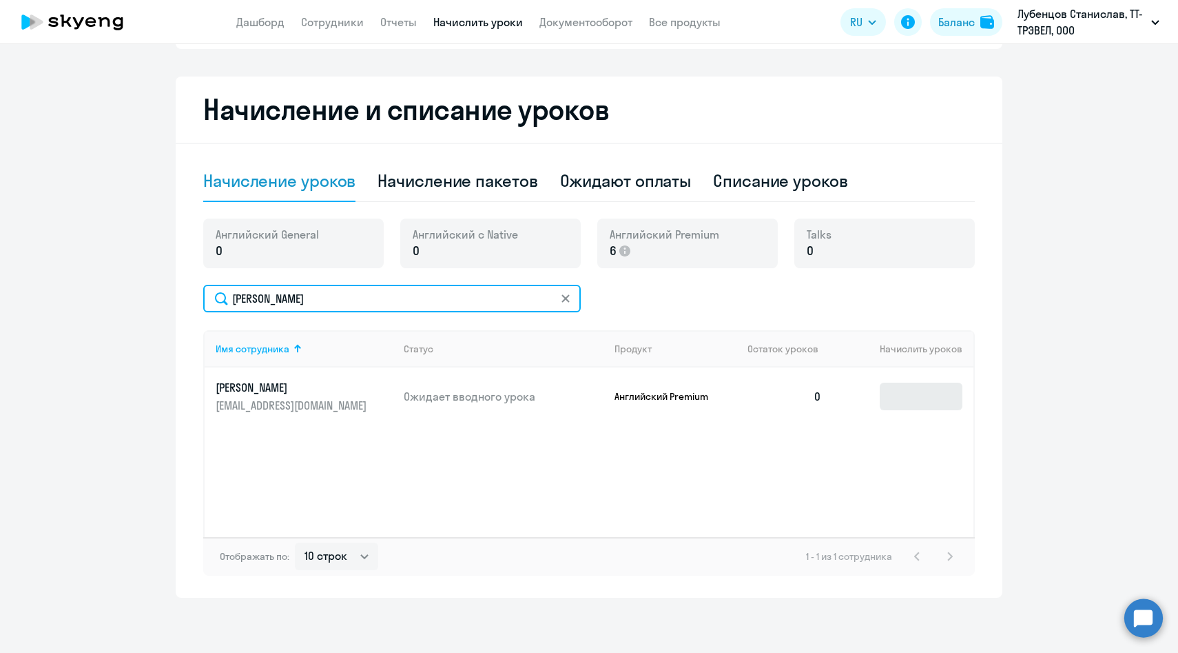
type input "[PERSON_NAME]"
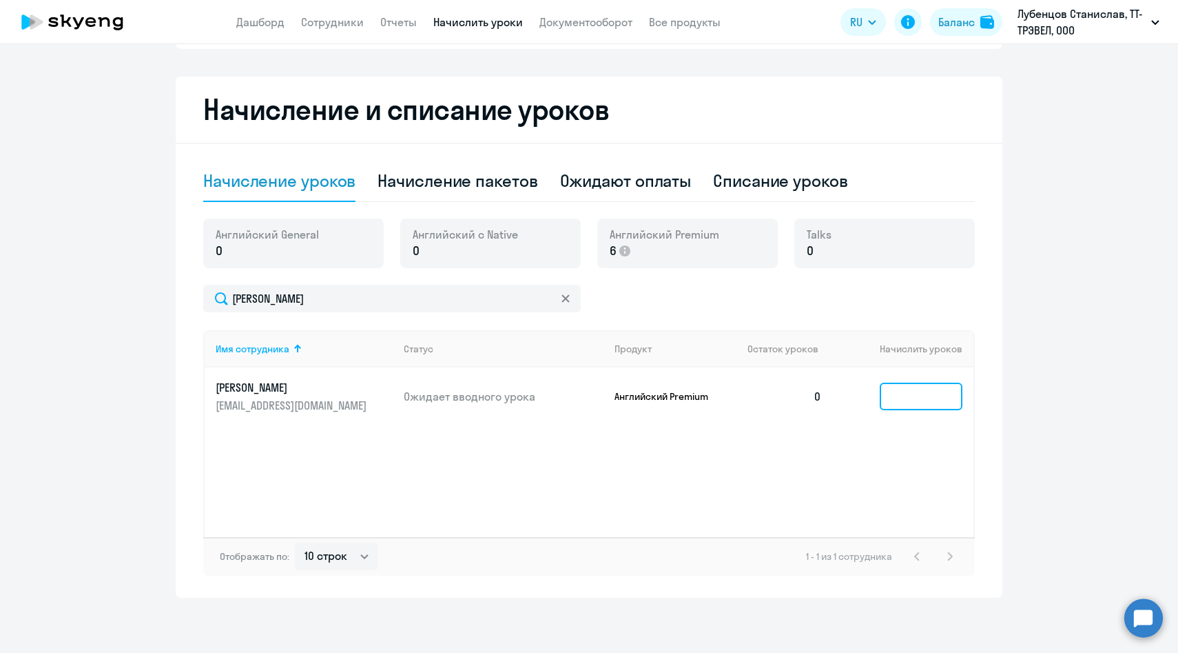
click at [892, 409] on input at bounding box center [921, 396] width 83 height 28
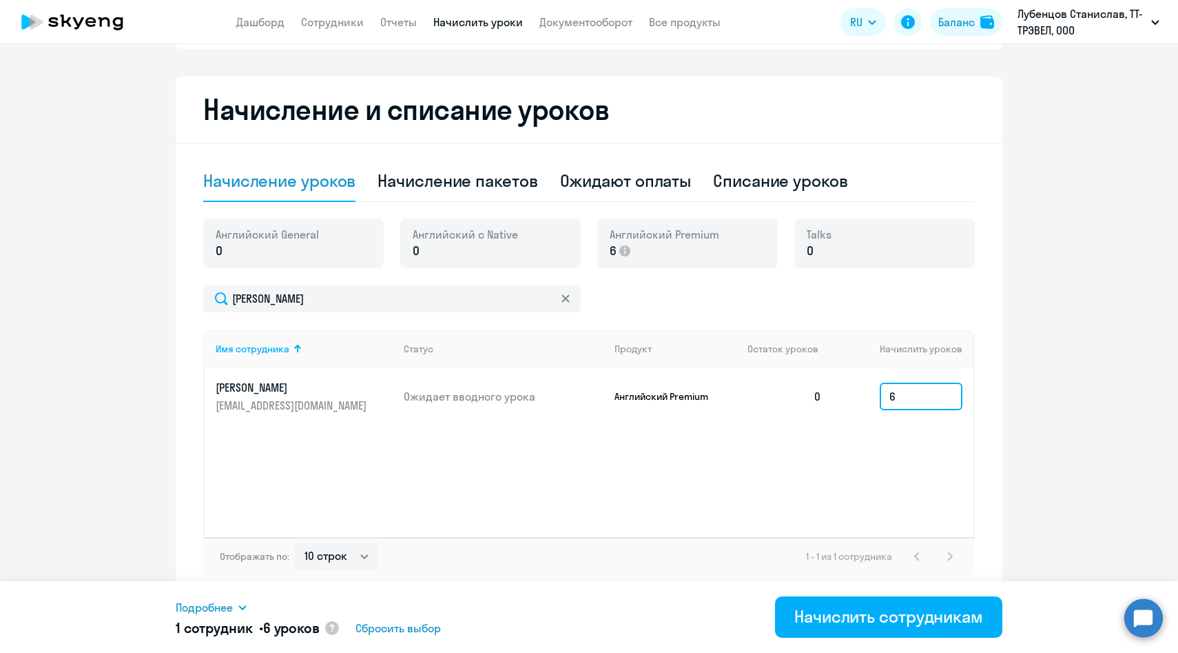
type input "6"
click at [194, 602] on span "Подробнее" at bounding box center [204, 607] width 57 height 17
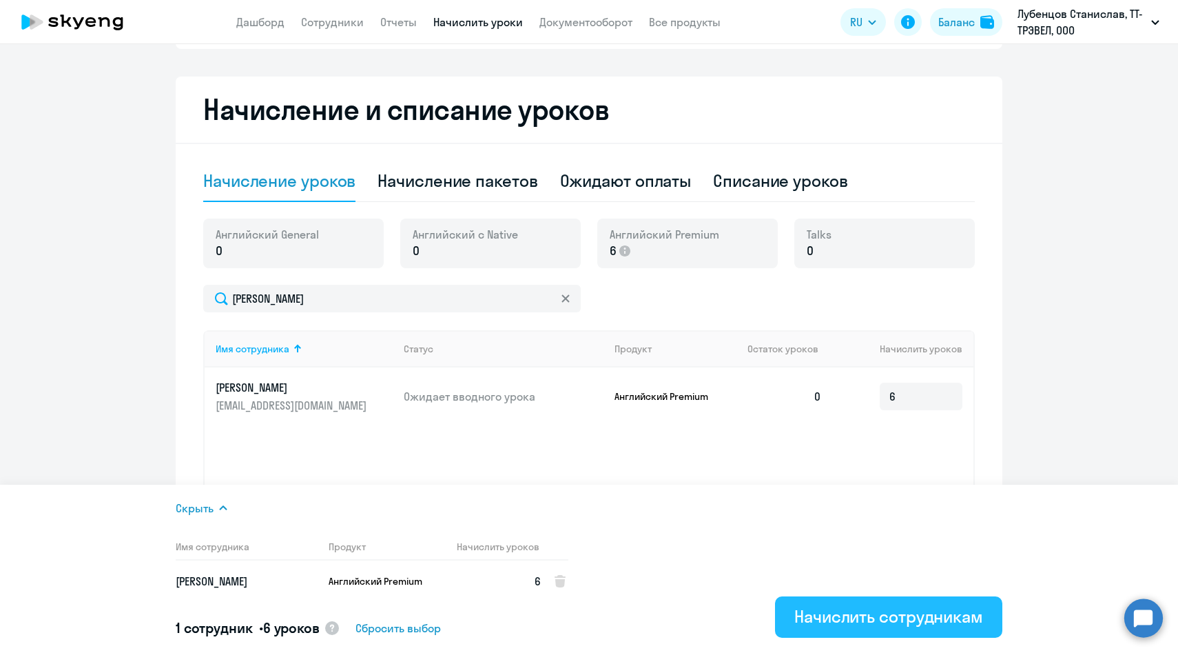
click at [892, 610] on div "Начислить сотрудникам" at bounding box center [888, 616] width 189 height 22
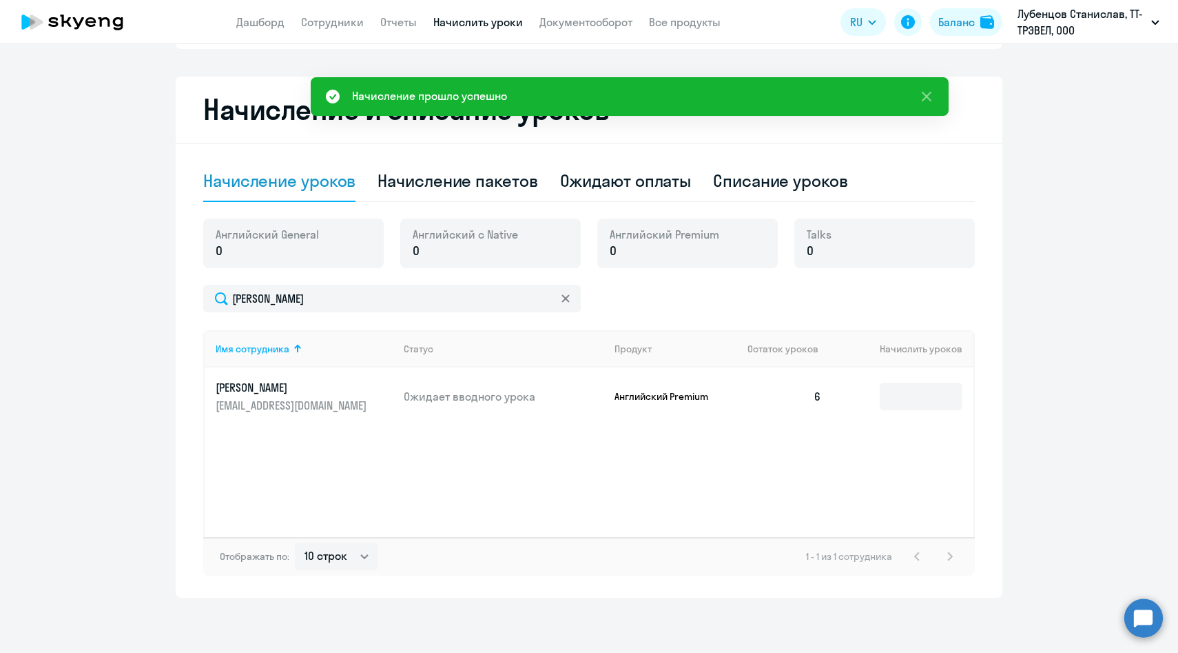
scroll to position [0, 0]
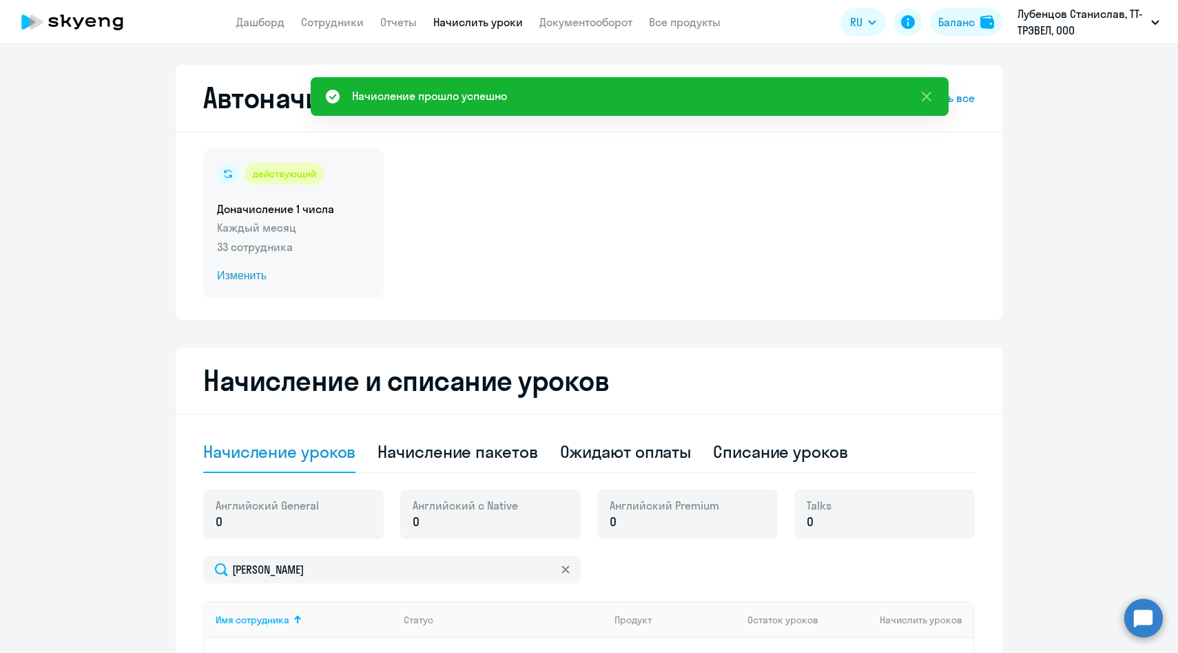
click at [307, 189] on div "действующий Доначисление 1 числа Каждый месяц 33 сотрудника Изменить" at bounding box center [293, 223] width 181 height 149
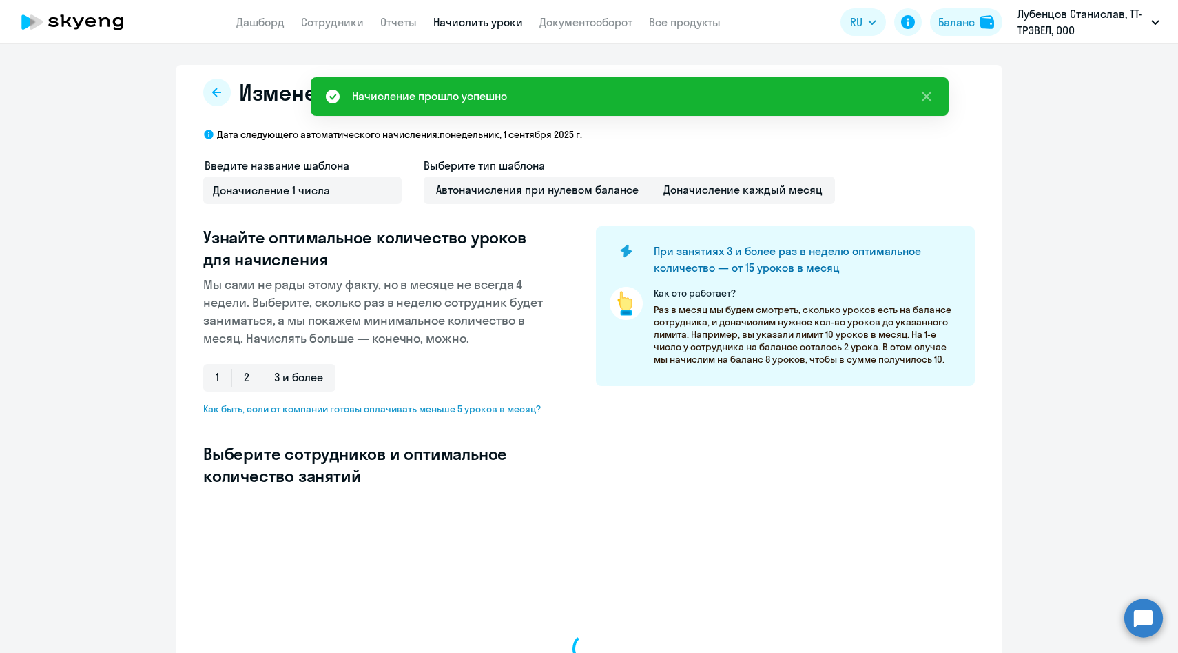
select select "10"
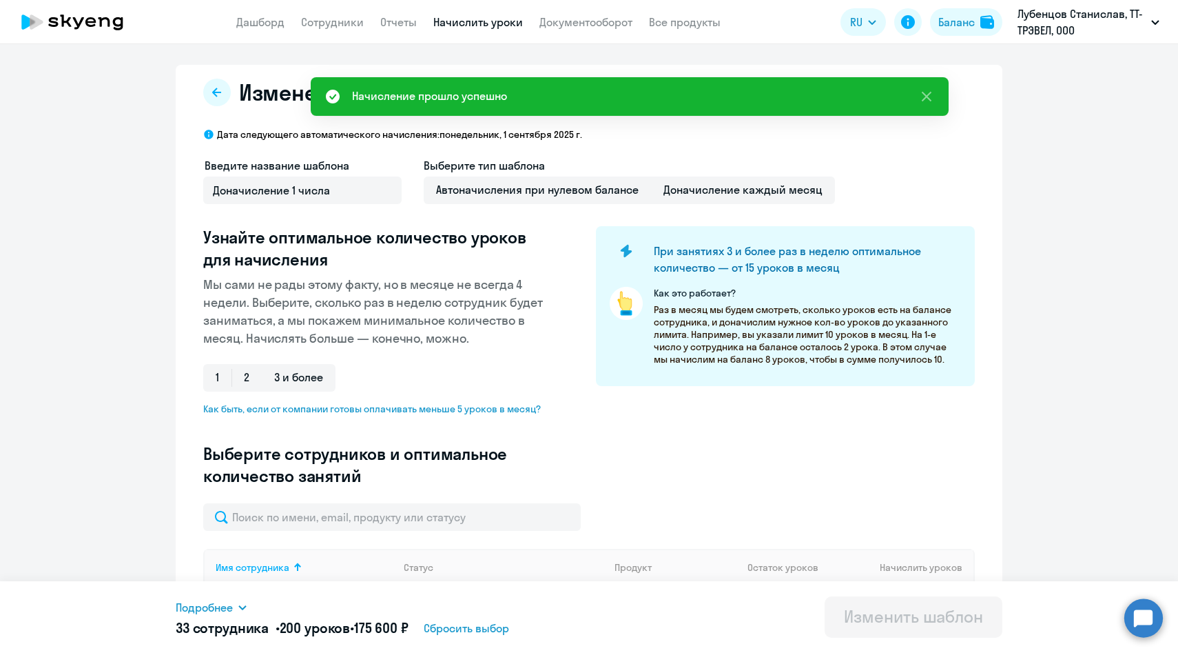
scroll to position [267, 0]
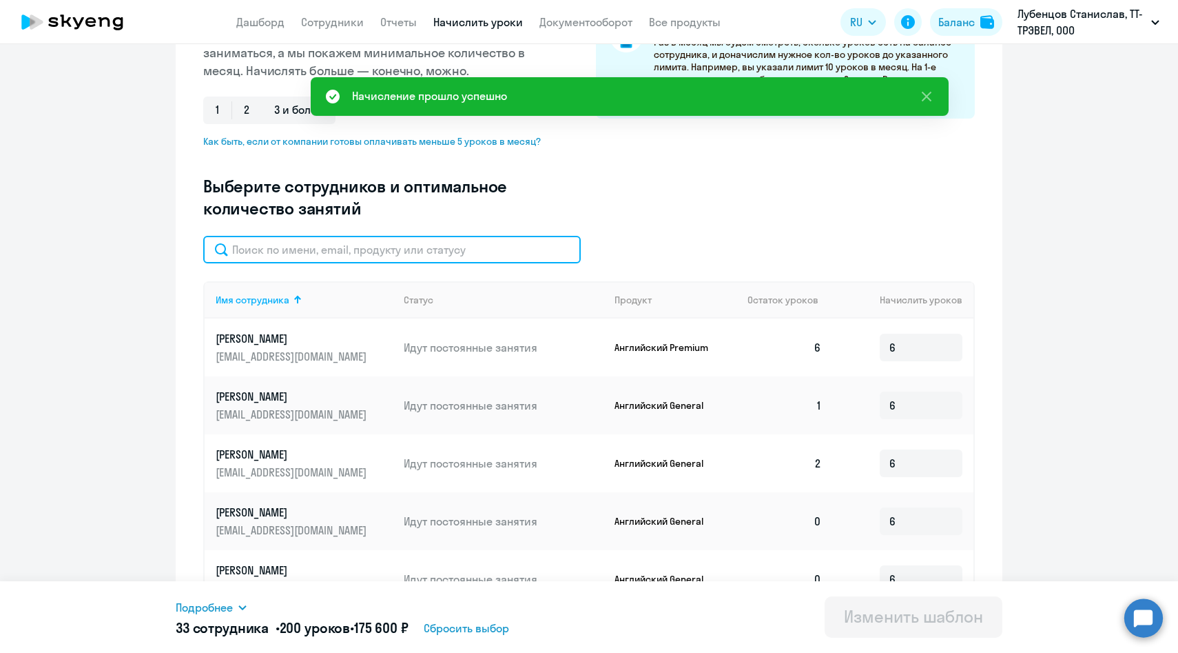
click at [325, 251] on input "text" at bounding box center [392, 250] width 378 height 28
paste input "[PERSON_NAME]"
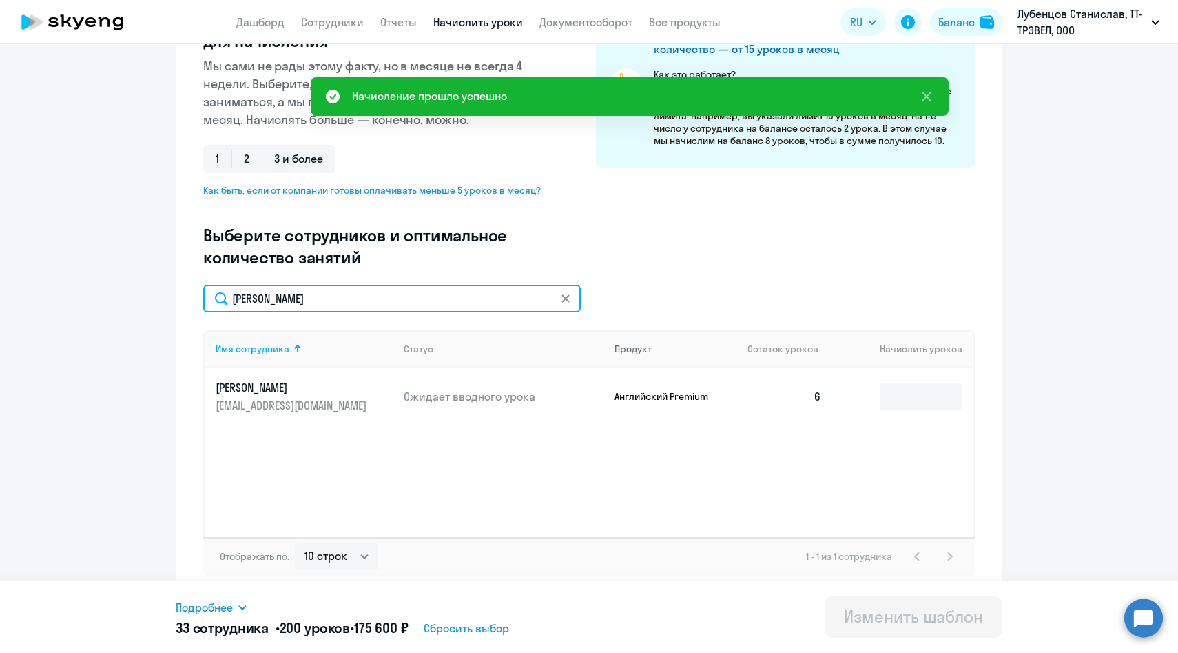
scroll to position [218, 0]
type input "[PERSON_NAME]"
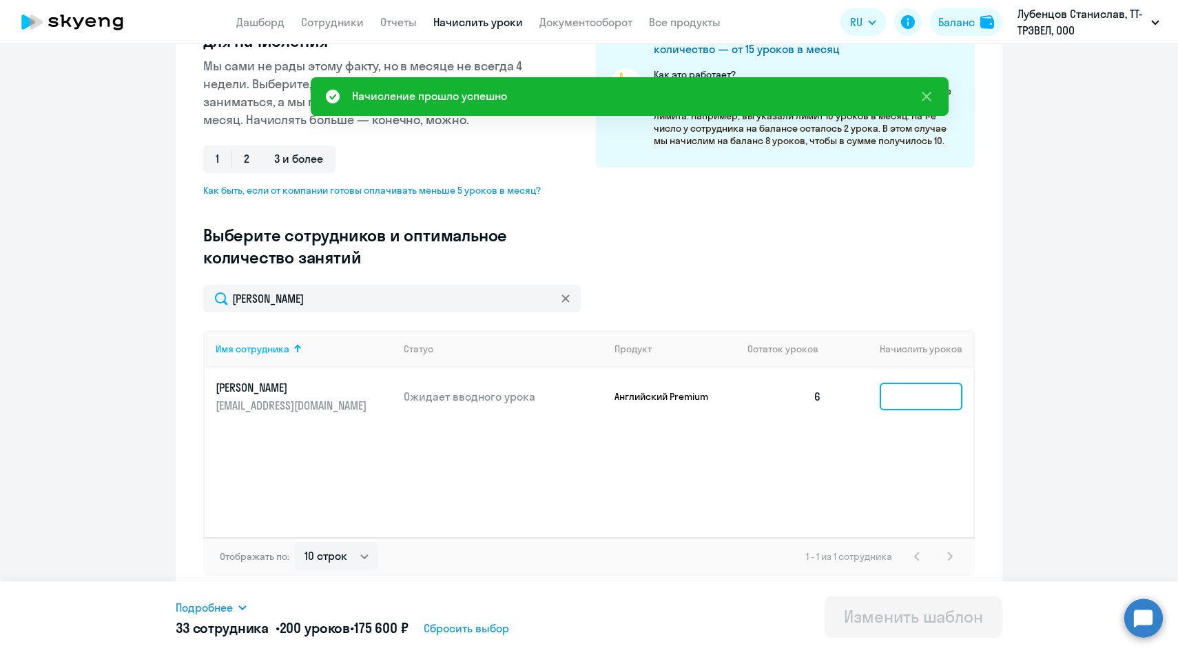
click at [923, 393] on input at bounding box center [921, 396] width 83 height 28
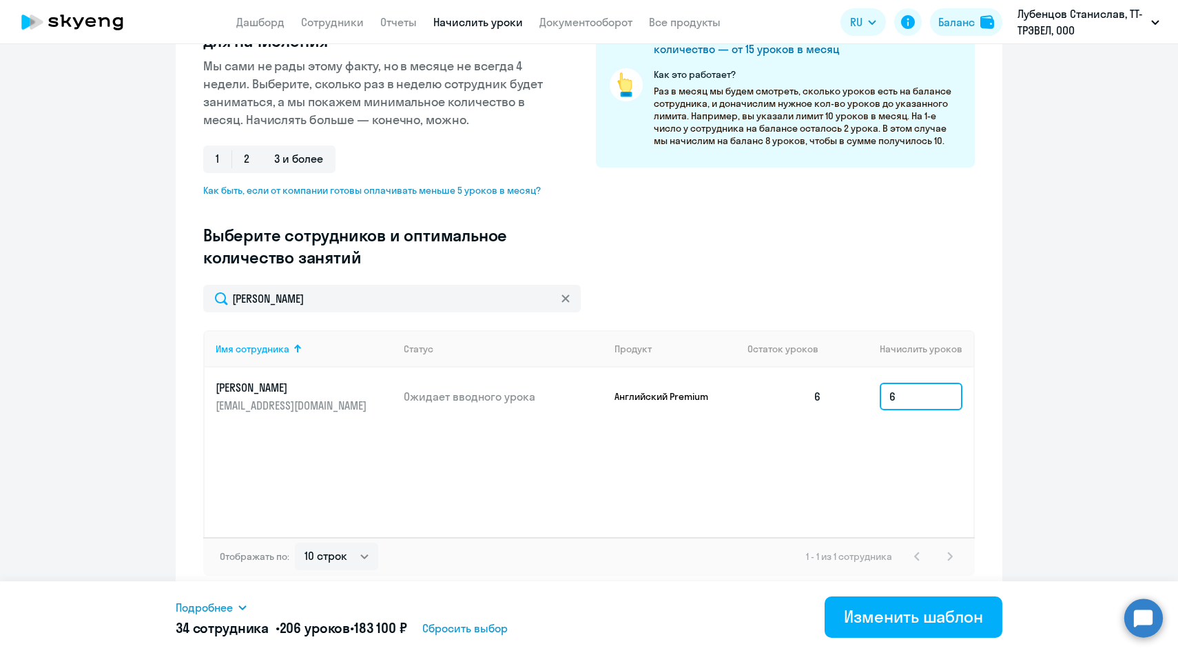
type input "6"
click at [228, 609] on span "Подробнее" at bounding box center [204, 607] width 57 height 17
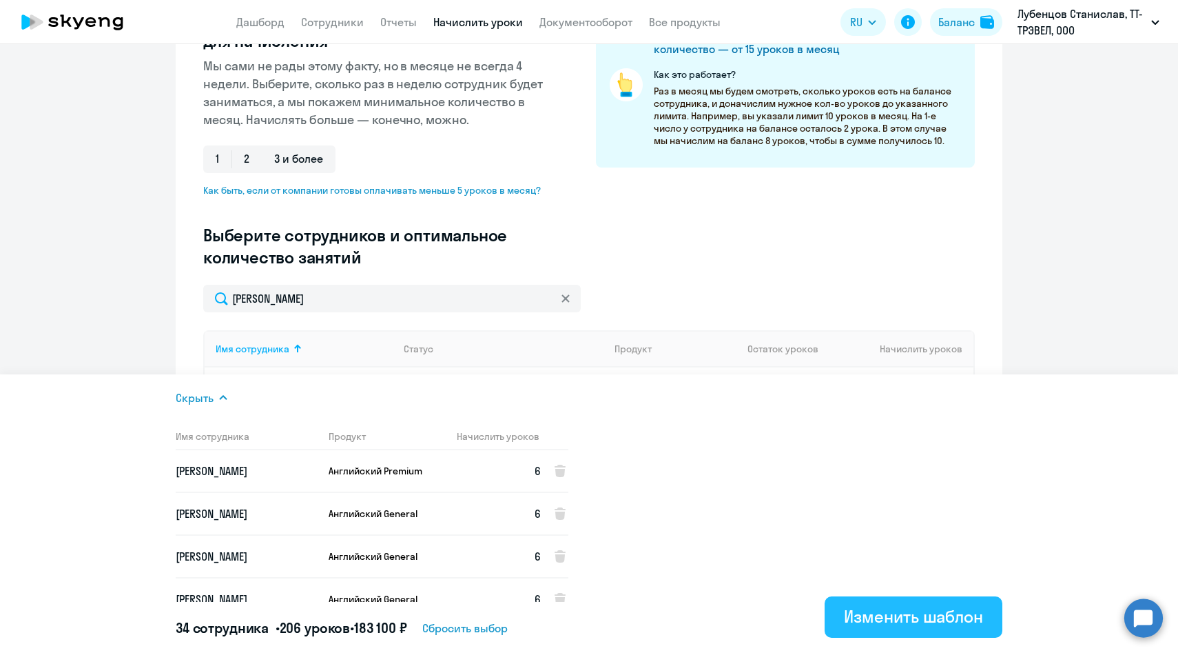
click at [874, 611] on div "Изменить шаблон" at bounding box center [913, 616] width 139 height 22
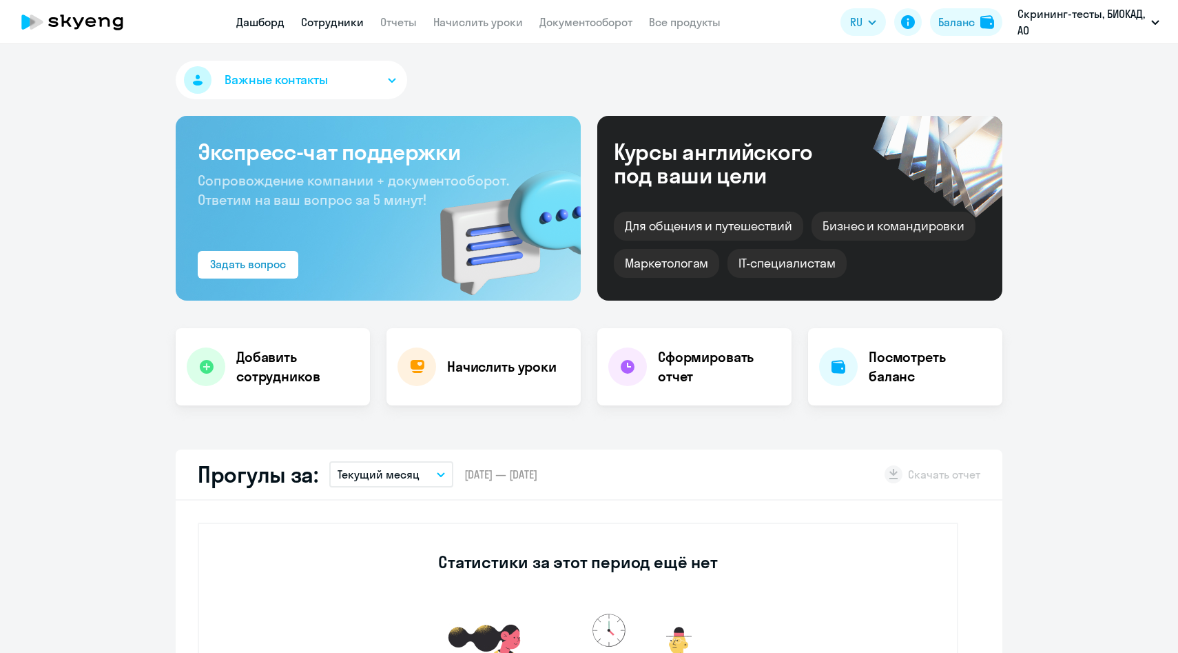
click at [342, 18] on link "Сотрудники" at bounding box center [332, 22] width 63 height 14
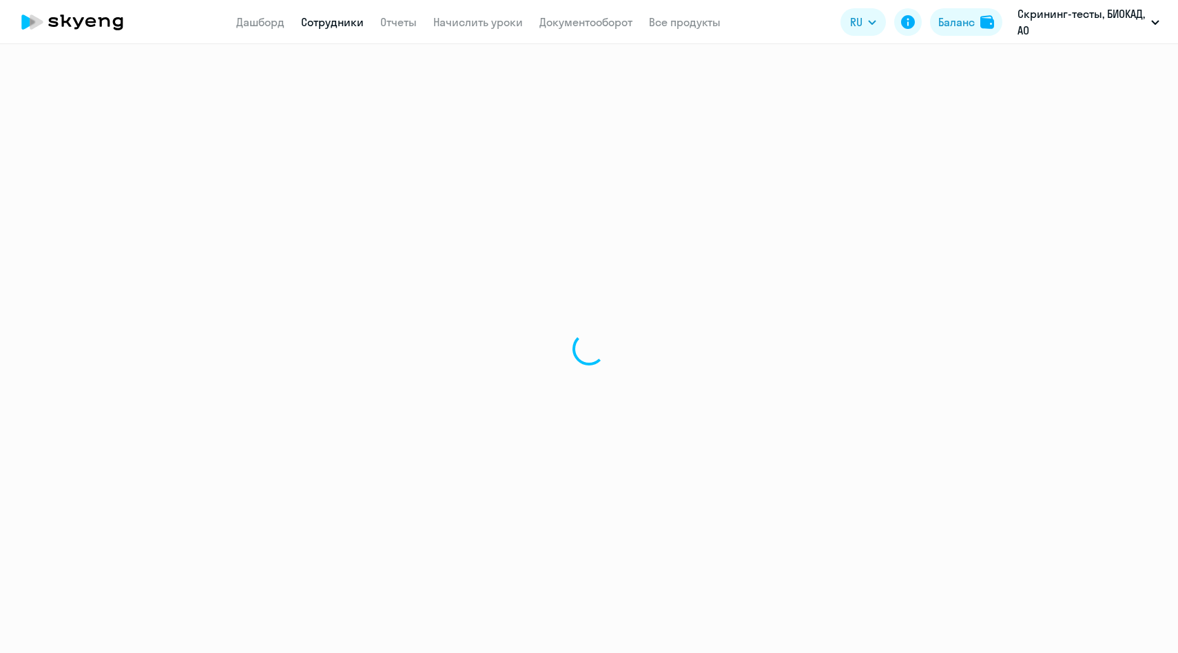
select select "30"
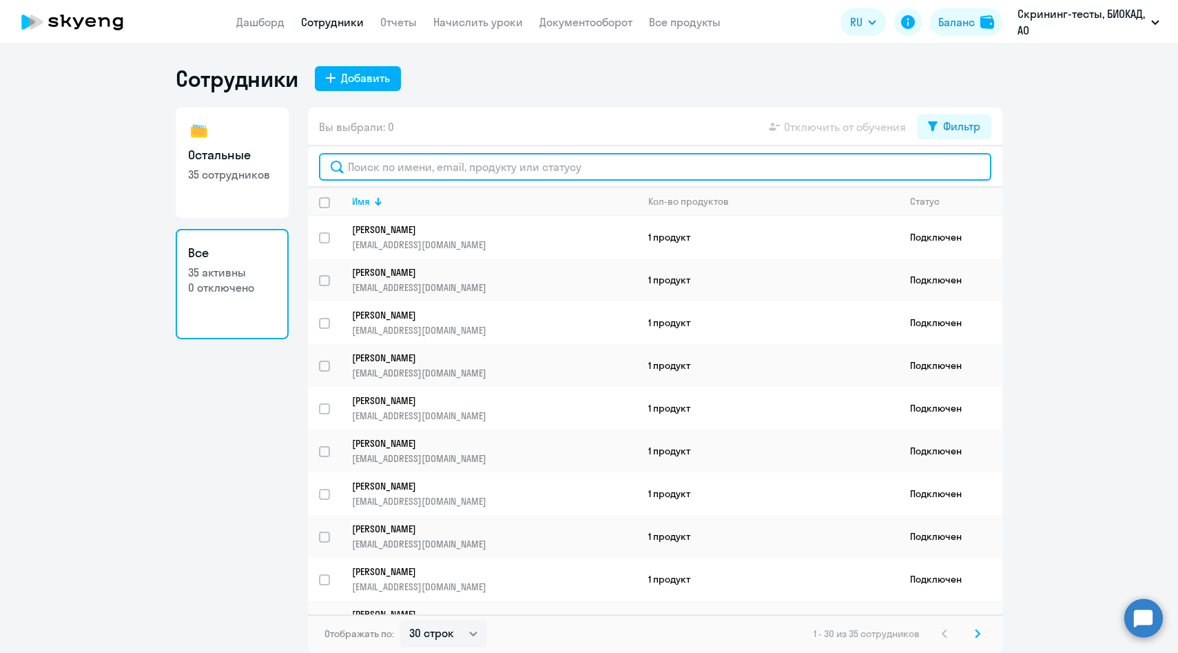
click at [413, 169] on input "text" at bounding box center [655, 167] width 673 height 28
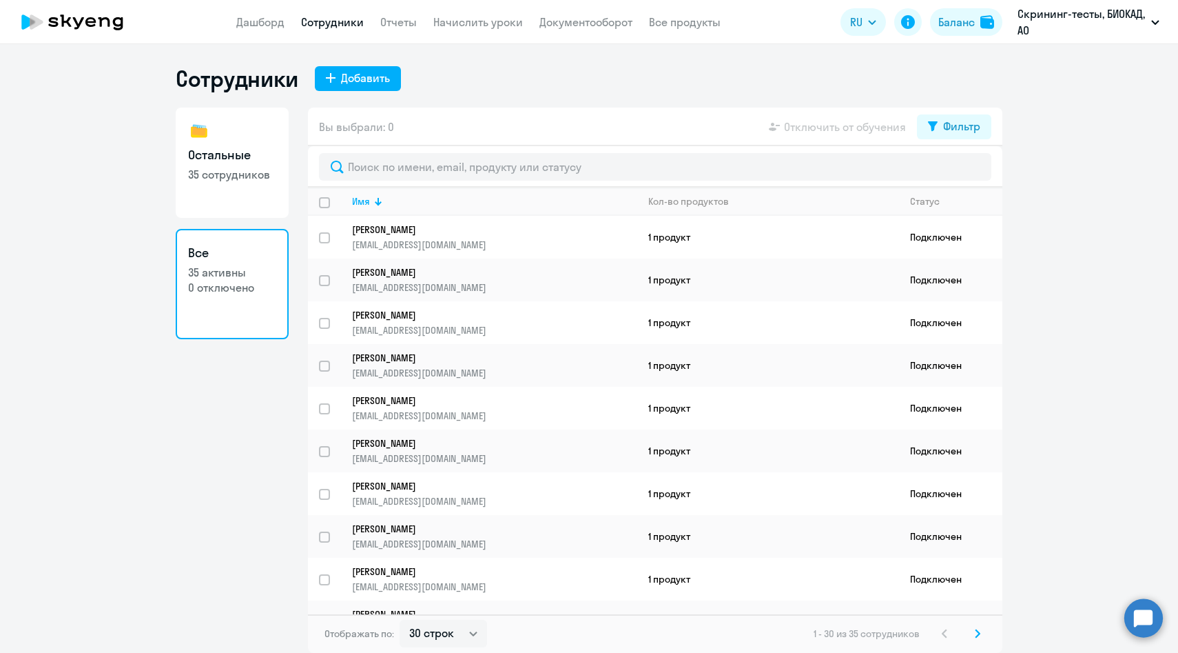
click at [220, 172] on p "35 сотрудников" at bounding box center [232, 174] width 88 height 15
select select "30"
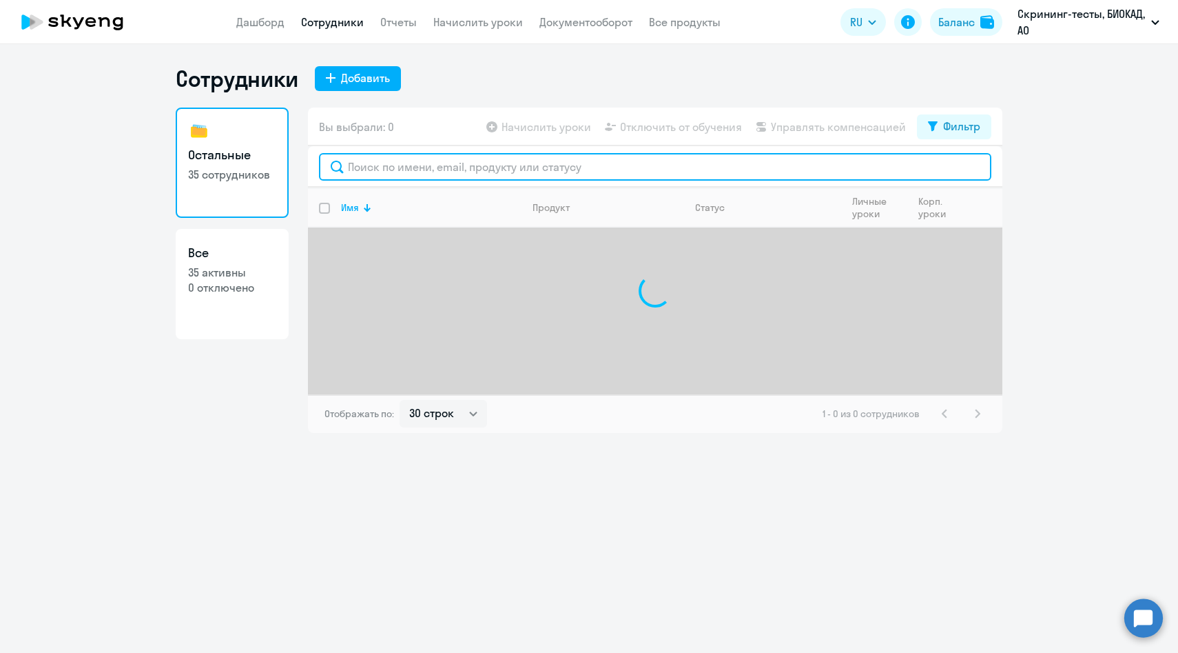
click at [415, 177] on input "text" at bounding box center [655, 167] width 673 height 28
paste input "Феликсу Тюкавину"
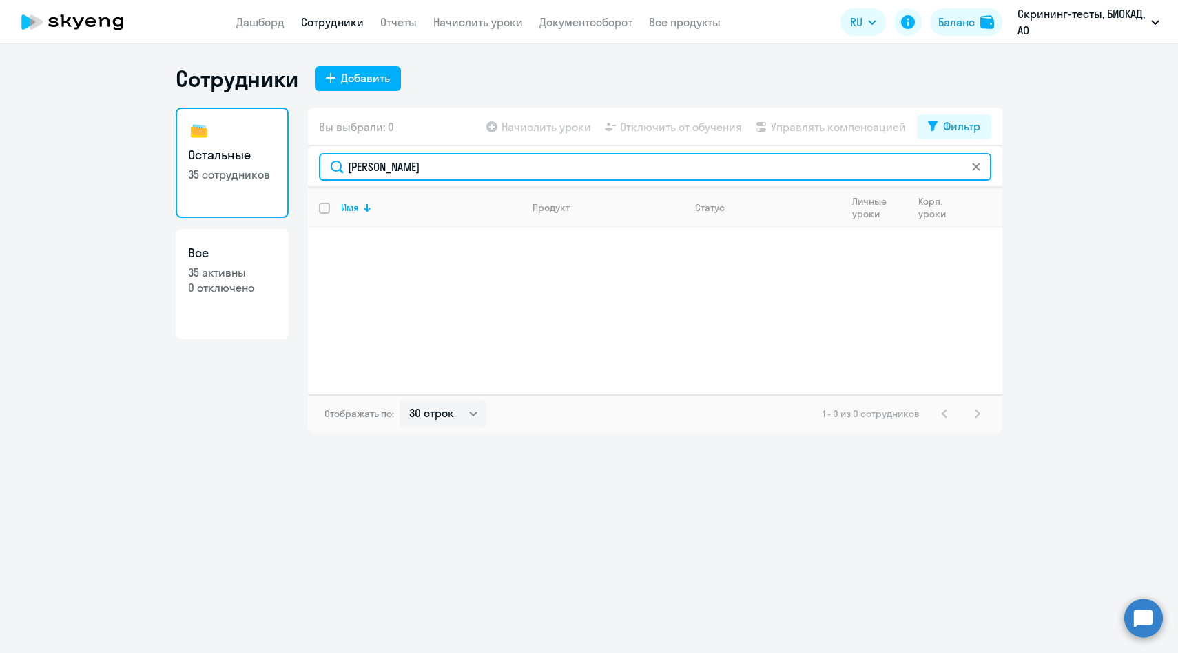
click at [391, 163] on input "Феликсу Тюкавину" at bounding box center [655, 167] width 673 height 28
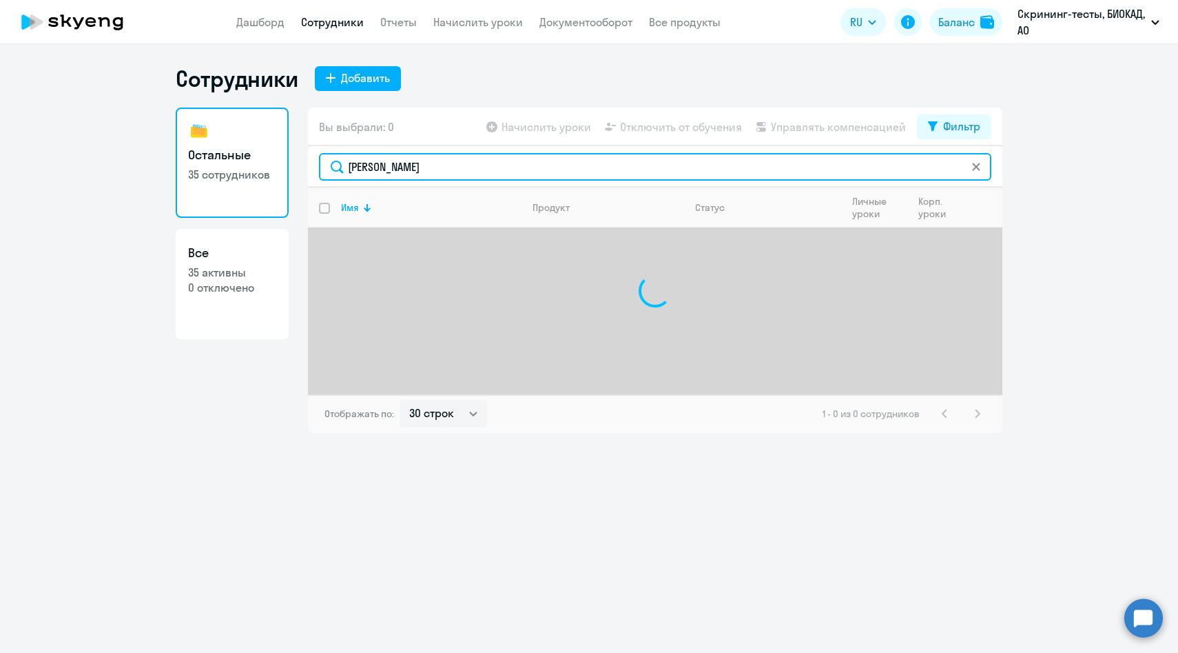
click at [494, 160] on input "Феликс Тюкавину" at bounding box center [655, 167] width 673 height 28
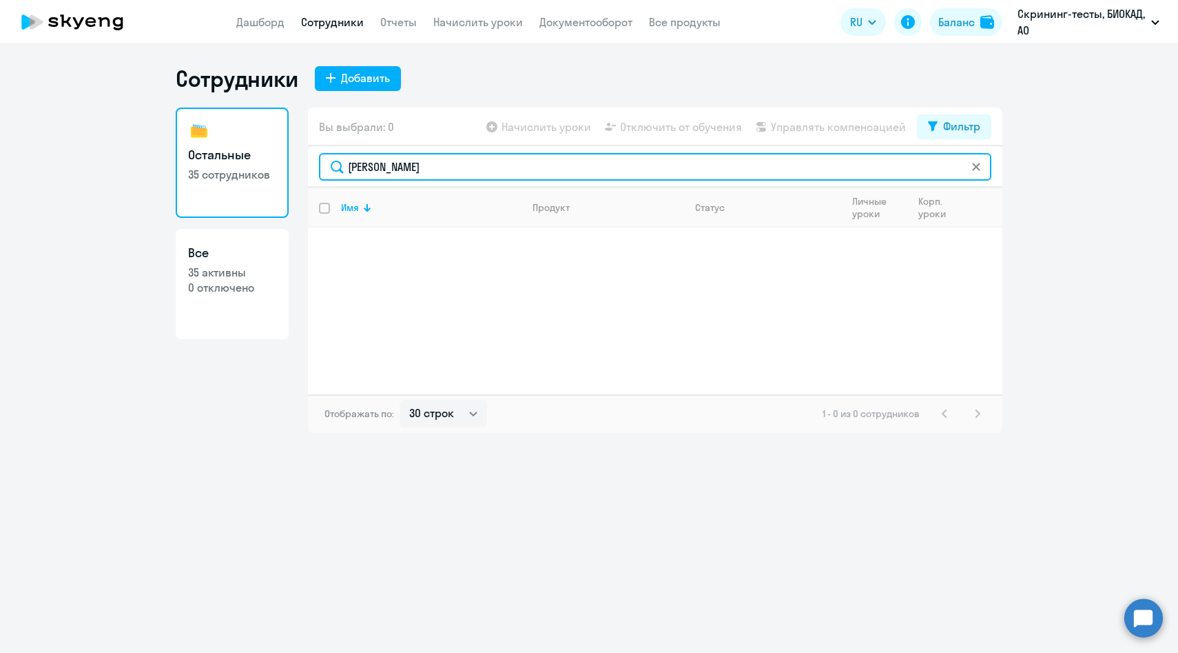
click at [410, 167] on input "Феликс Тюкавин" at bounding box center [655, 167] width 673 height 28
type input "Феликс"
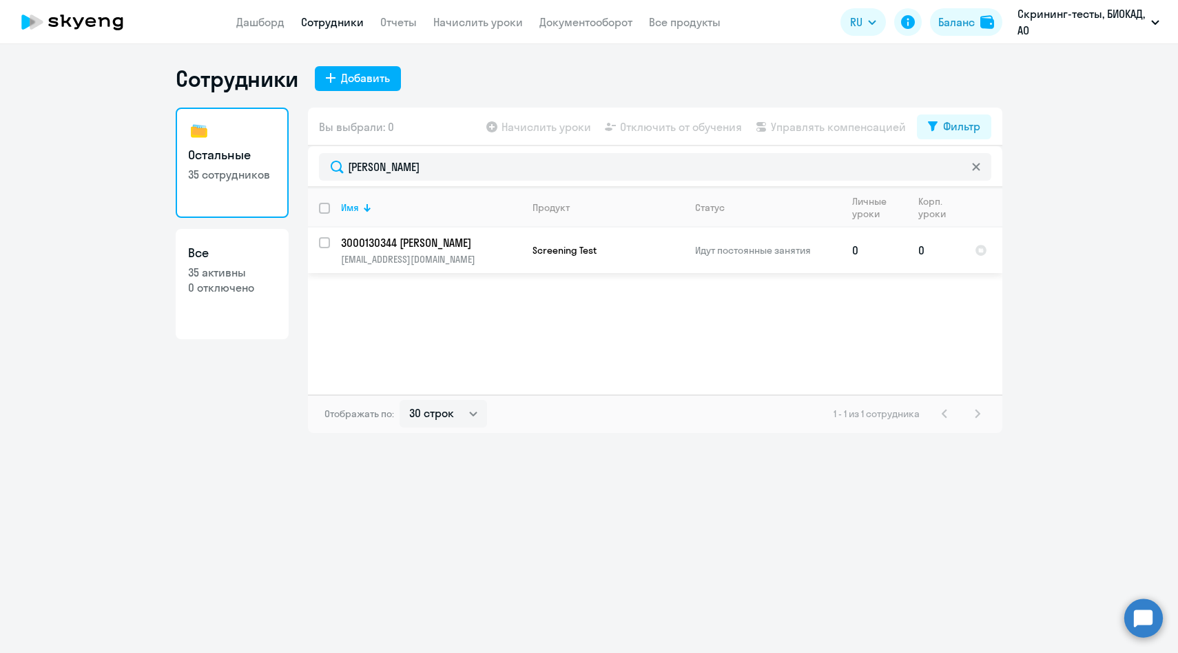
click at [403, 254] on p "tiukavin@biocad.ru" at bounding box center [431, 259] width 180 height 12
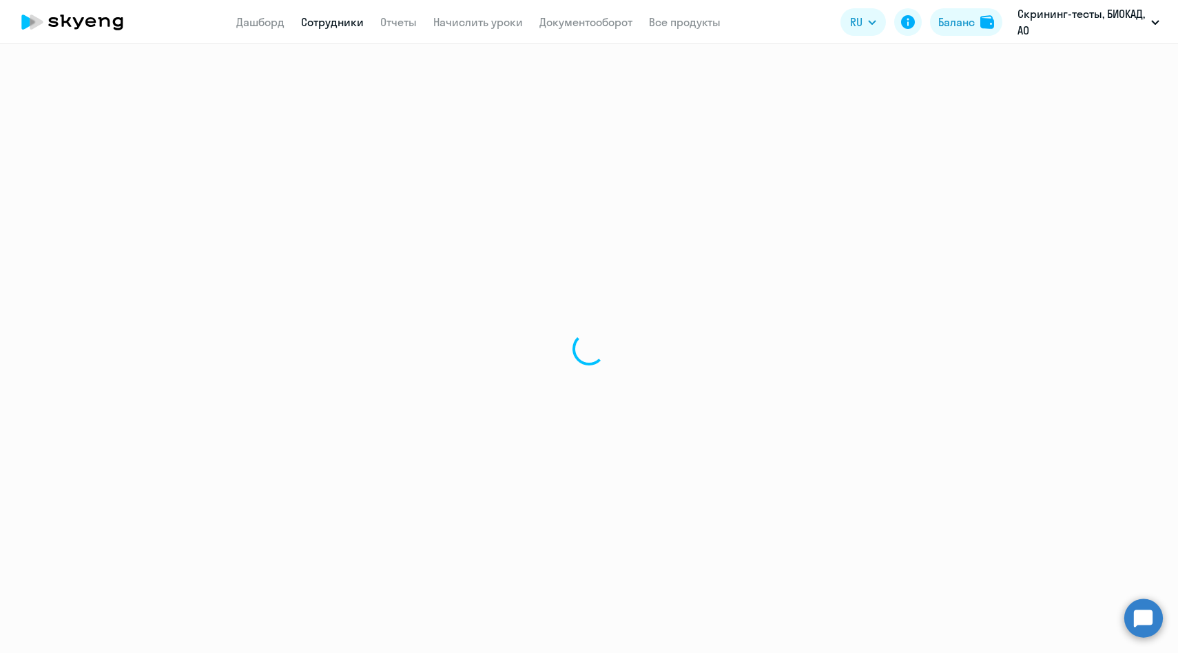
select select "english"
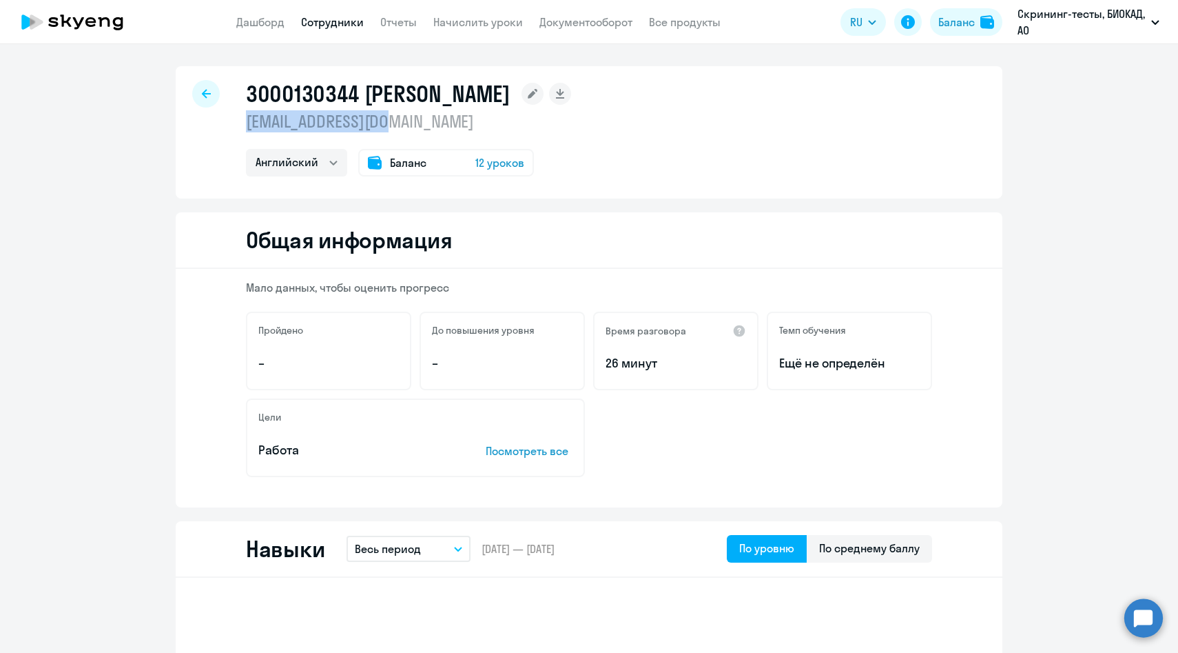
drag, startPoint x: 396, startPoint y: 122, endPoint x: 245, endPoint y: 121, distance: 150.2
click at [245, 121] on div "3000130344 Тюкавин Феликс Александрович tiukavin@biocad.ru Остальные Английский…" at bounding box center [589, 132] width 827 height 132
copy p "tiukavin@biocad.ru"
